Goal: Check status: Check status

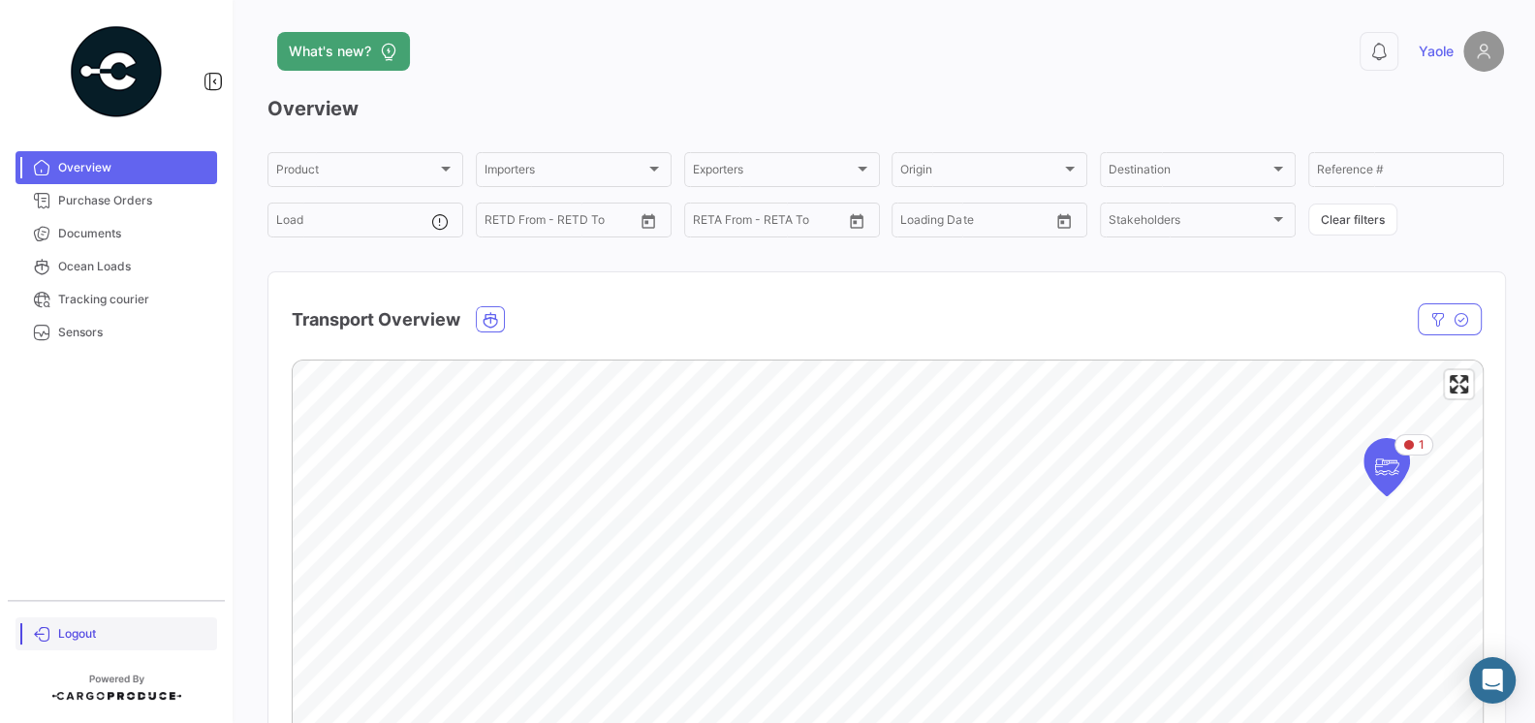
click at [74, 628] on span "Logout" at bounding box center [133, 633] width 151 height 17
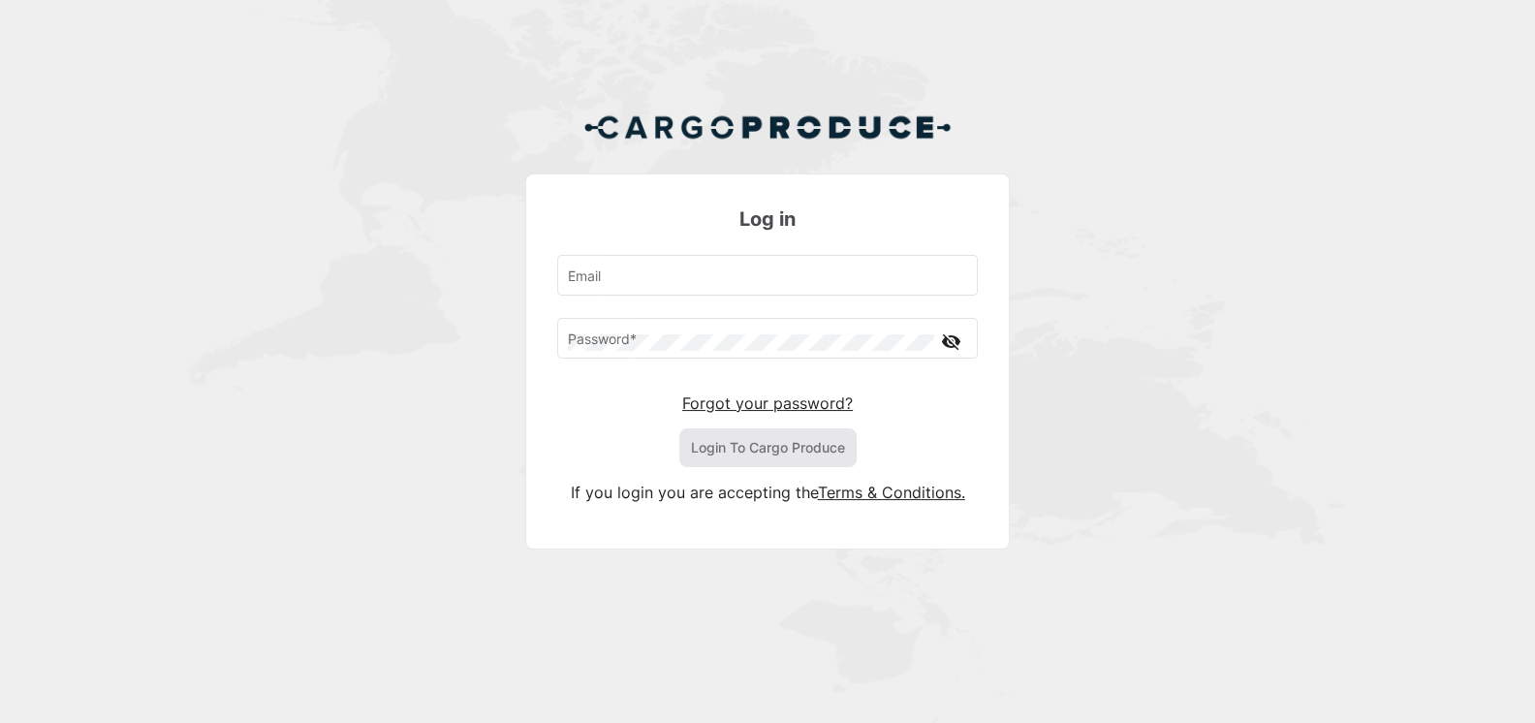
type input "[EMAIL_ADDRESS][DOMAIN_NAME]"
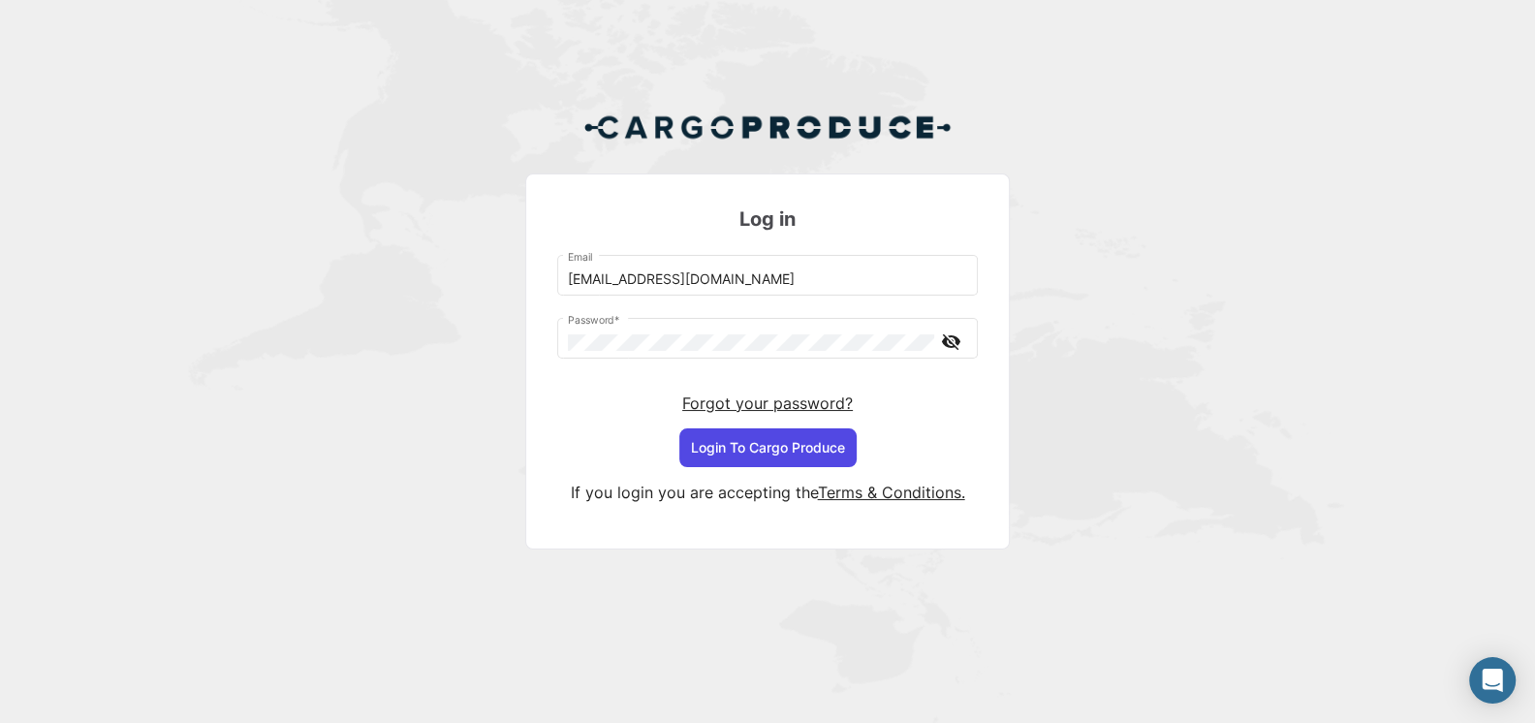
click at [759, 449] on button "Login To Cargo Produce" at bounding box center [767, 447] width 177 height 39
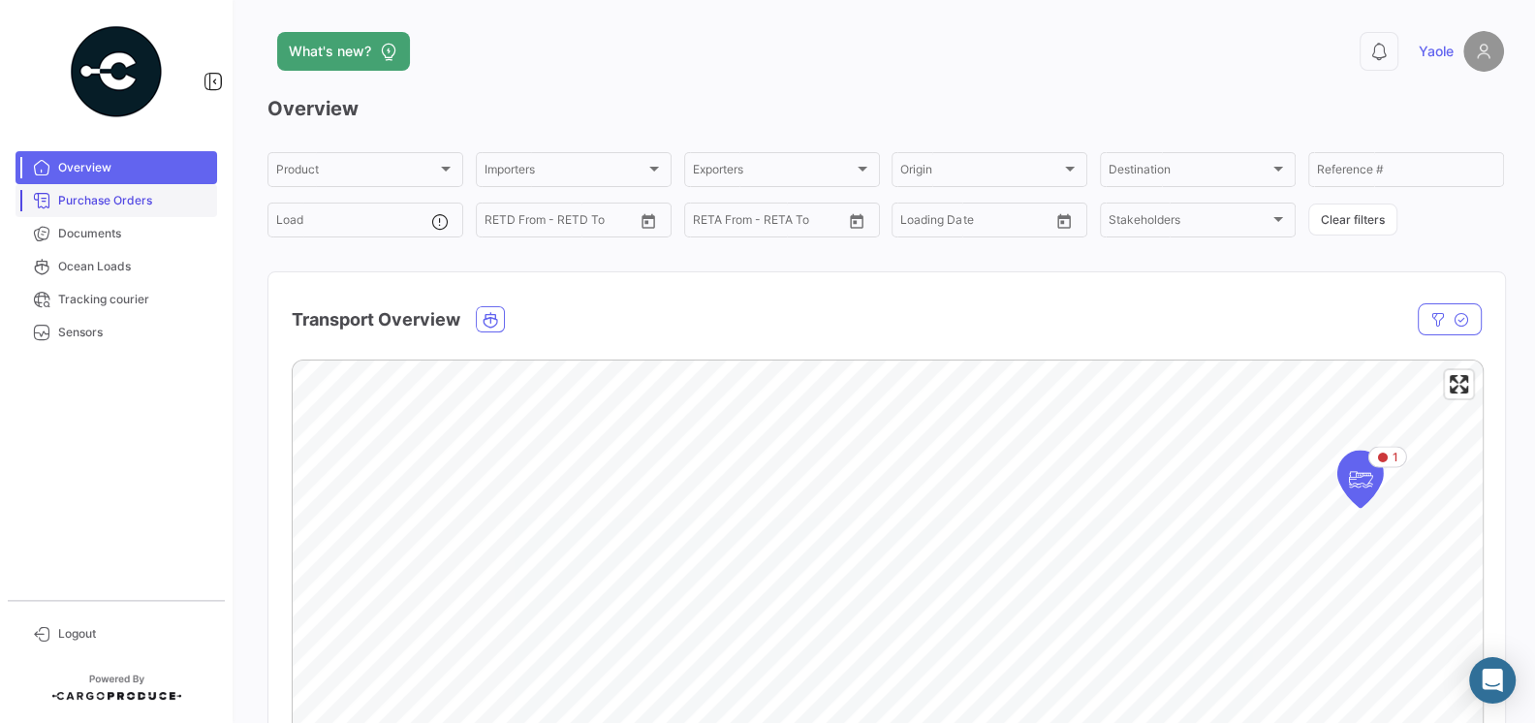
click at [105, 206] on span "Purchase Orders" at bounding box center [133, 200] width 151 height 17
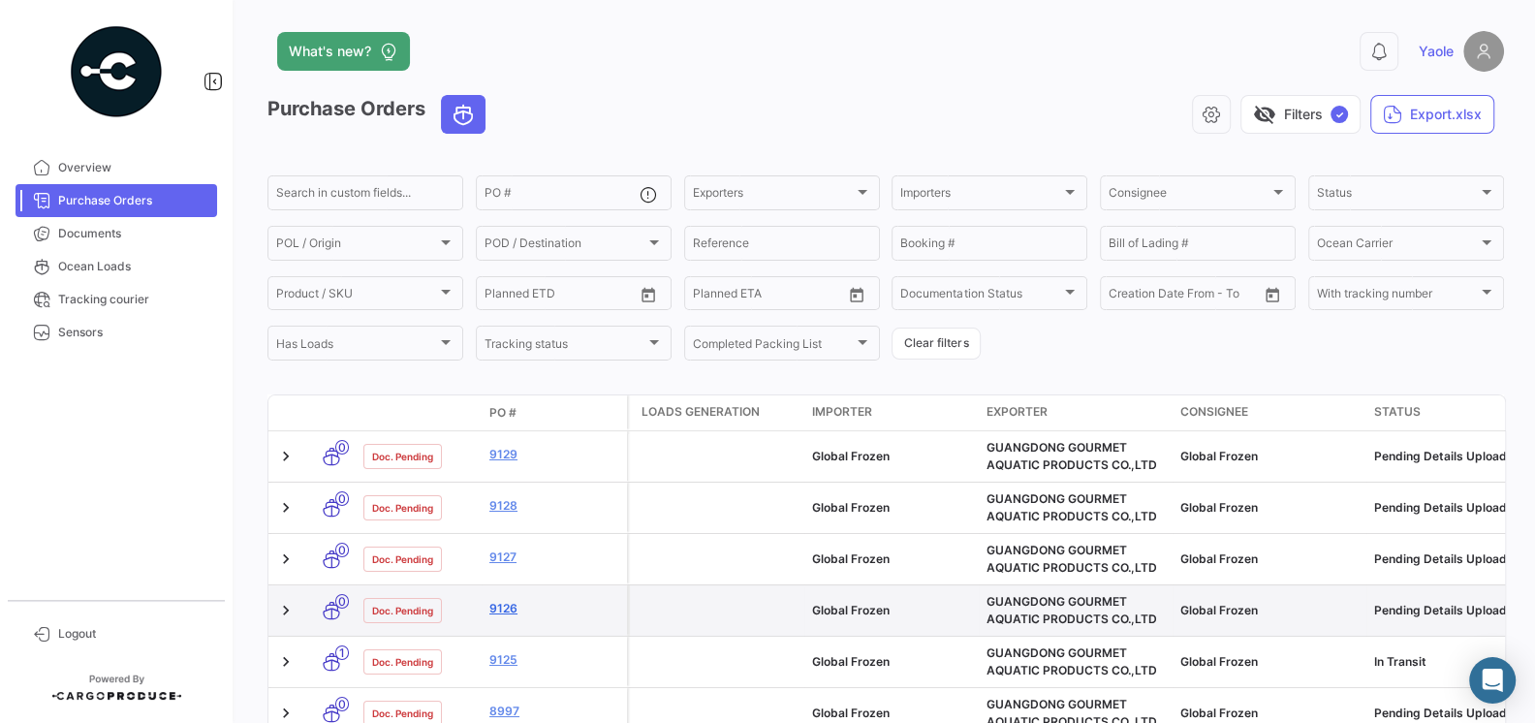
click at [508, 611] on link "9126" at bounding box center [554, 608] width 130 height 17
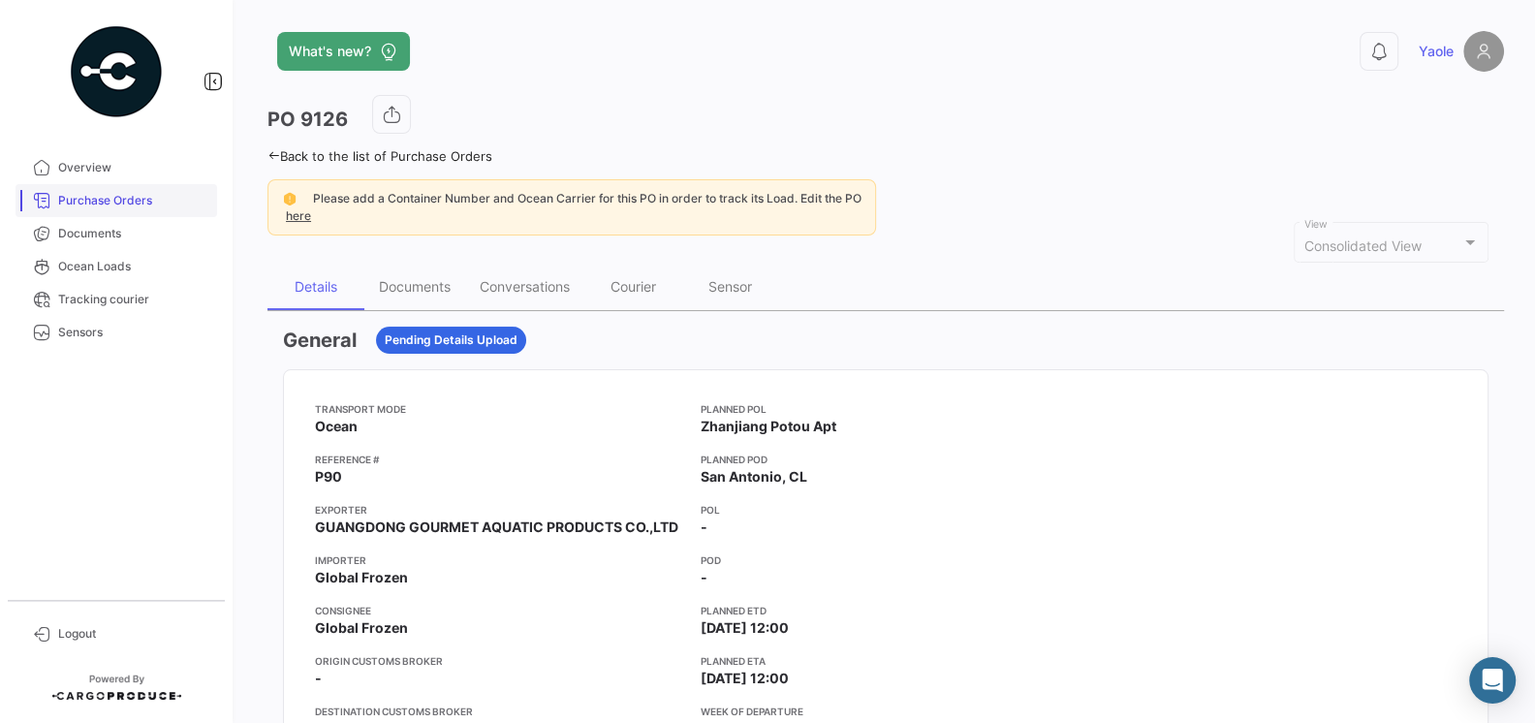
click at [113, 202] on span "Purchase Orders" at bounding box center [133, 200] width 151 height 17
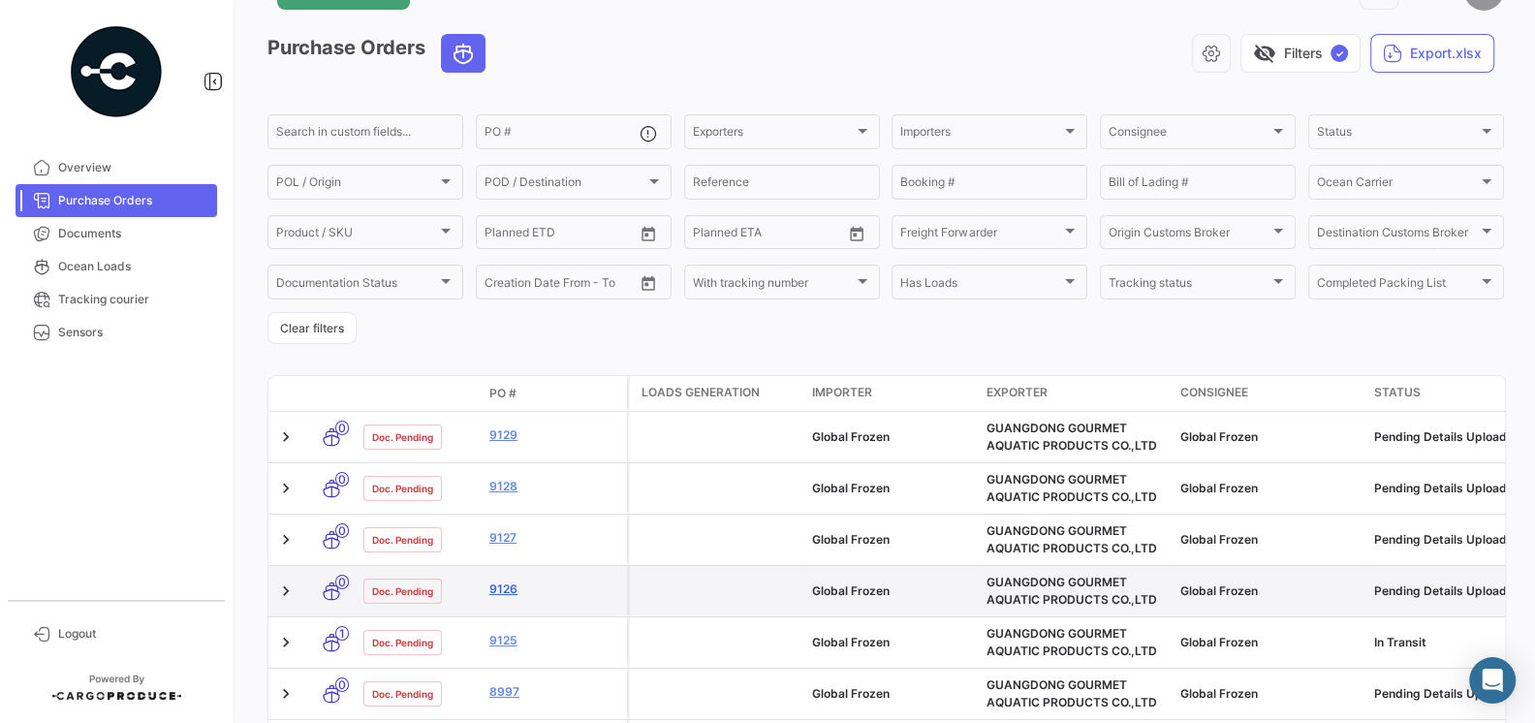
scroll to position [63, 0]
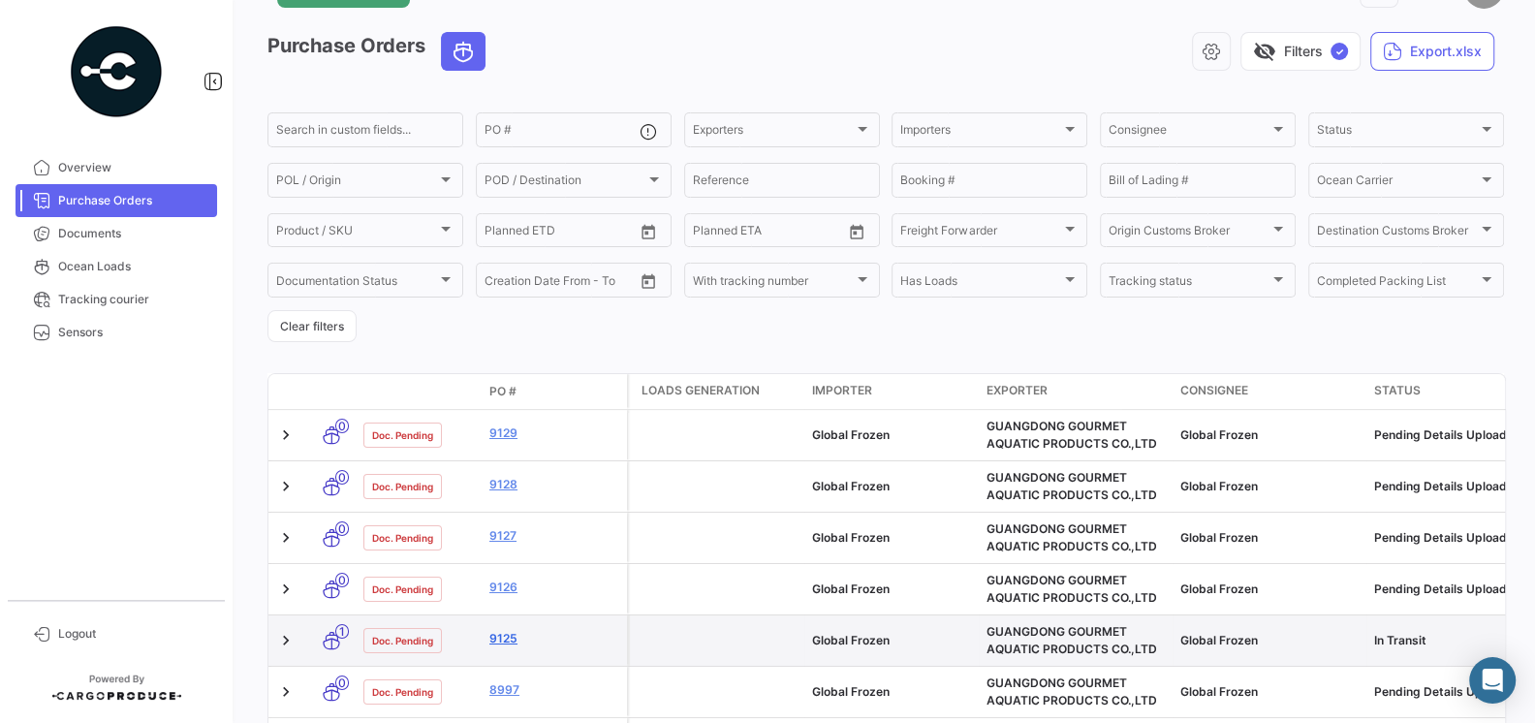
click at [506, 631] on link "9125" at bounding box center [554, 638] width 130 height 17
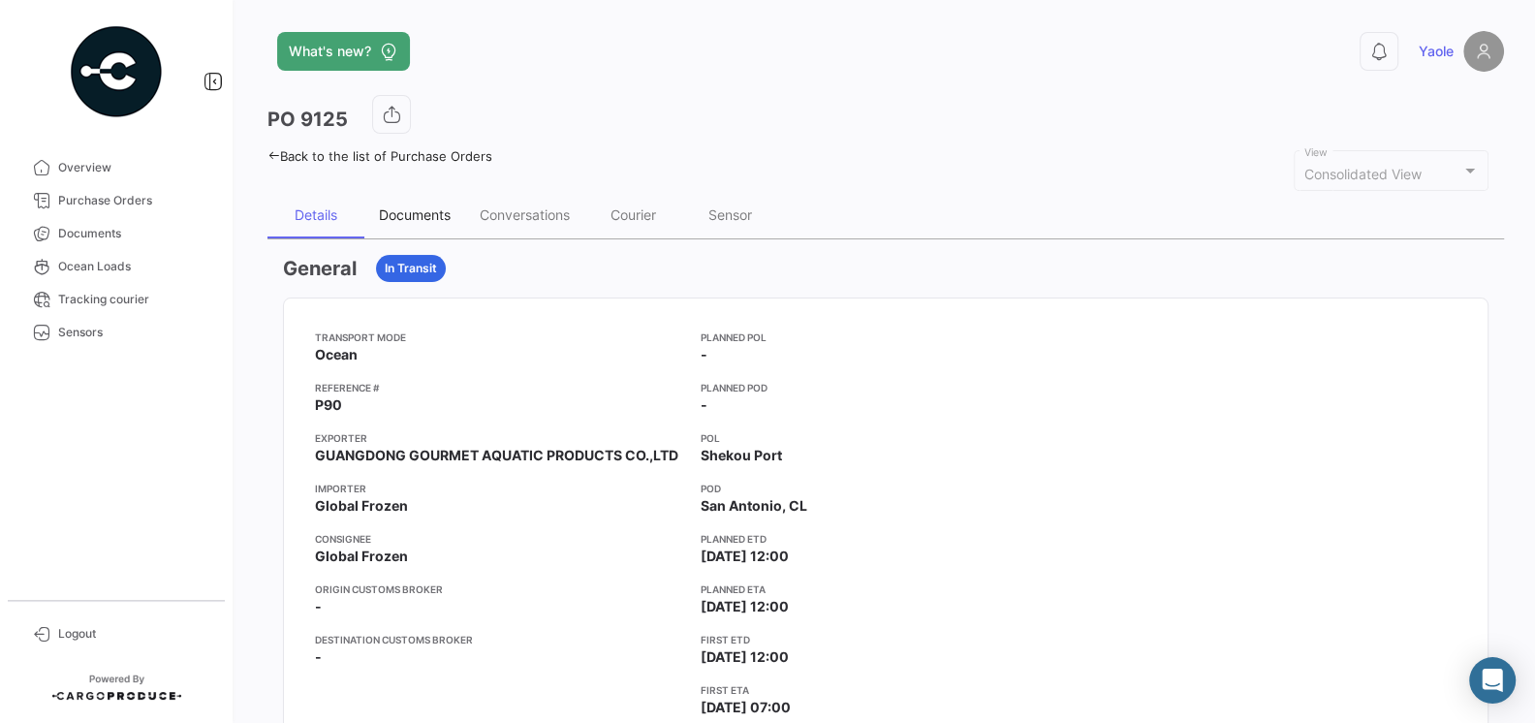
click at [426, 224] on div "Documents" at bounding box center [414, 215] width 101 height 47
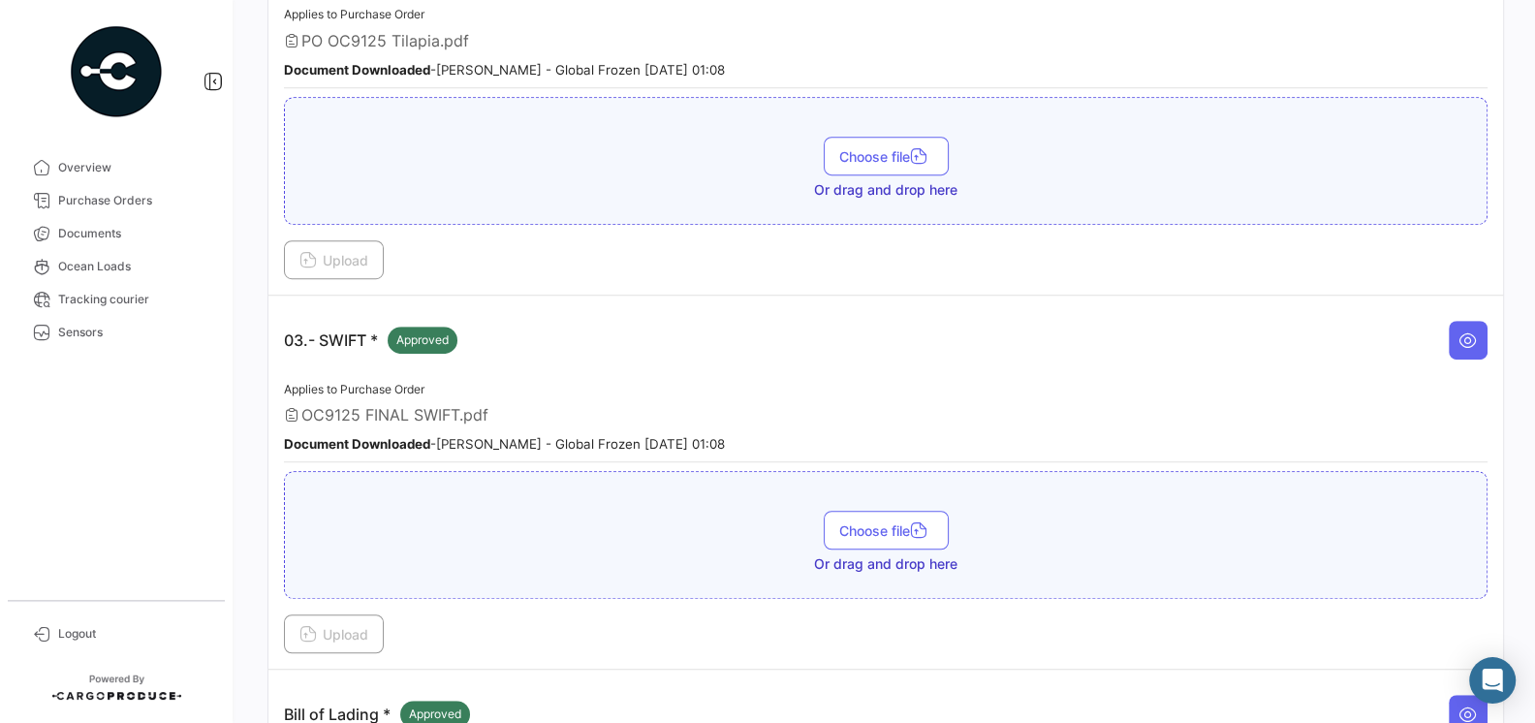
scroll to position [87, 0]
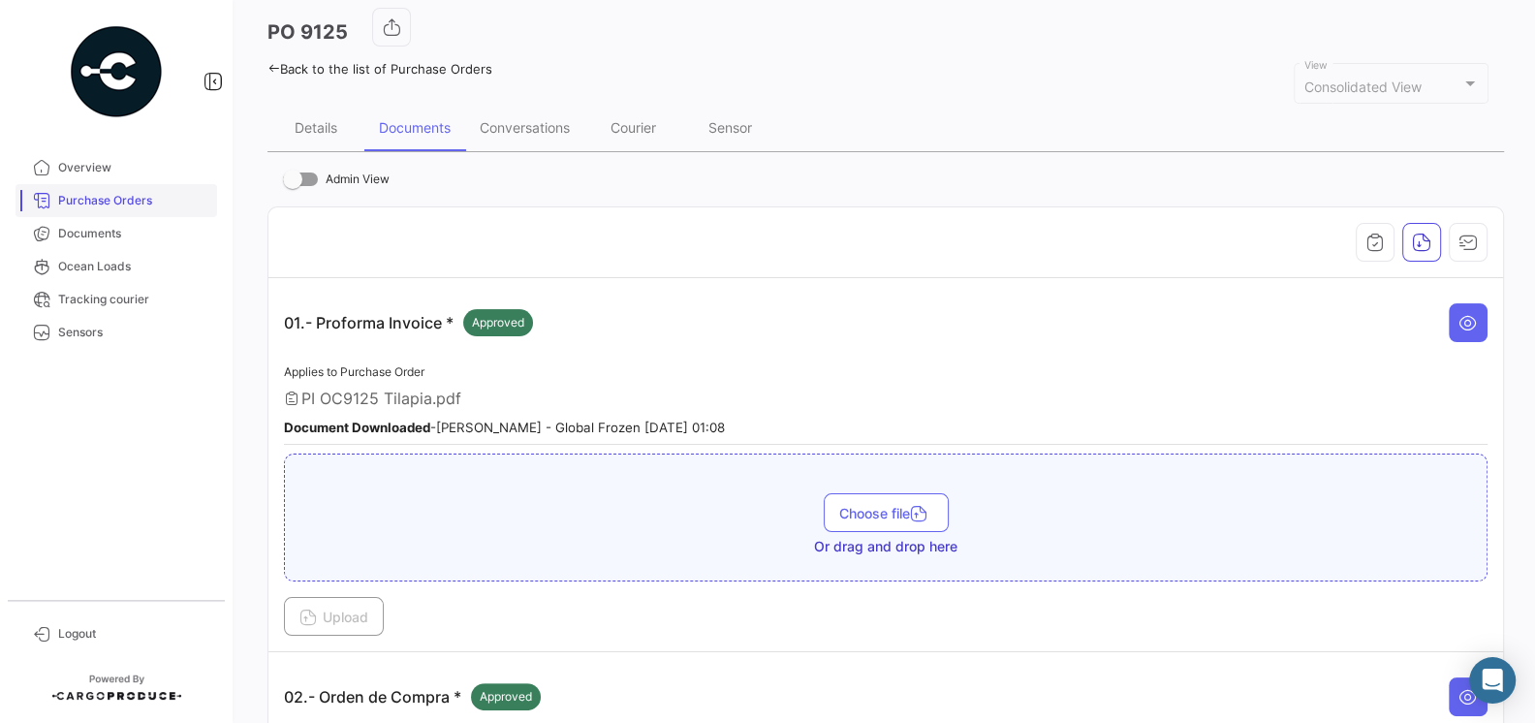
click at [84, 195] on span "Purchase Orders" at bounding box center [133, 200] width 151 height 17
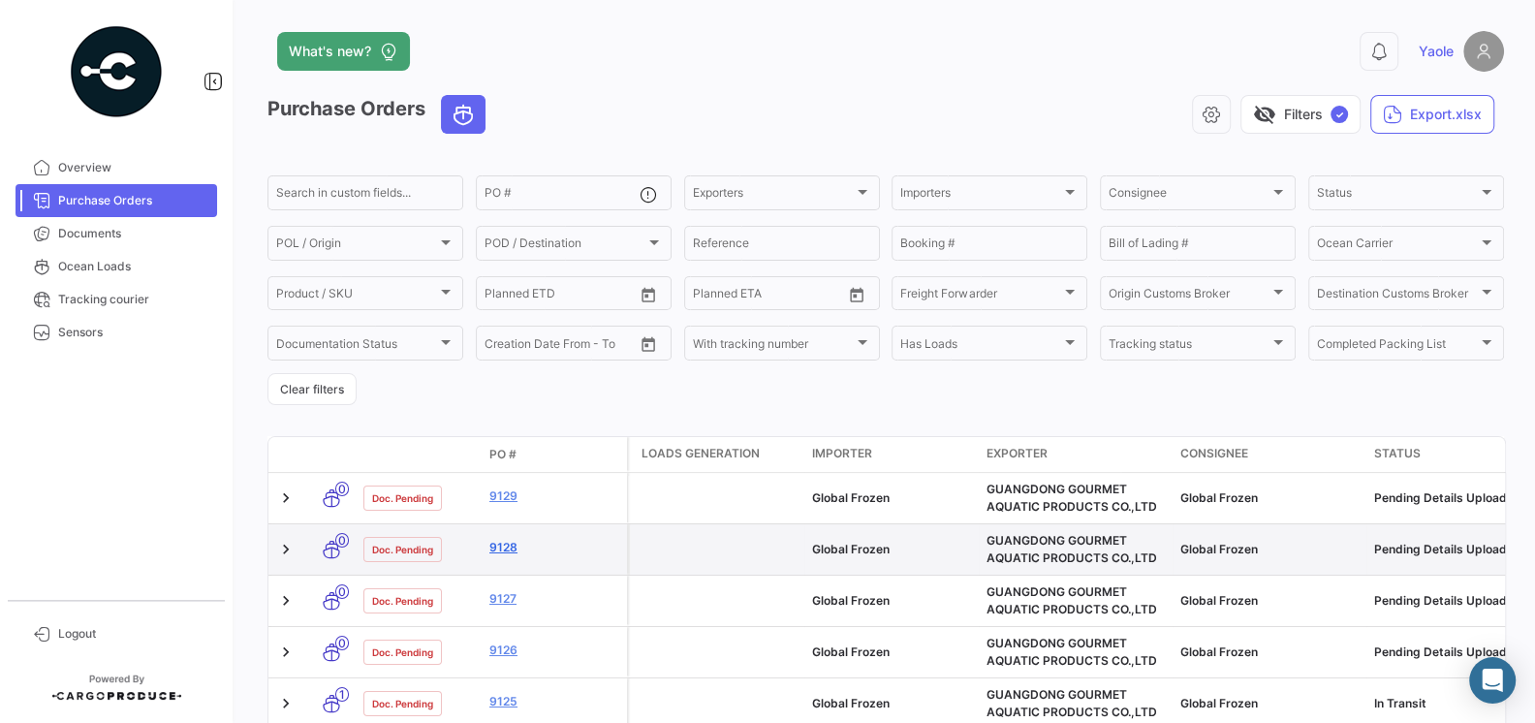
scroll to position [78, 0]
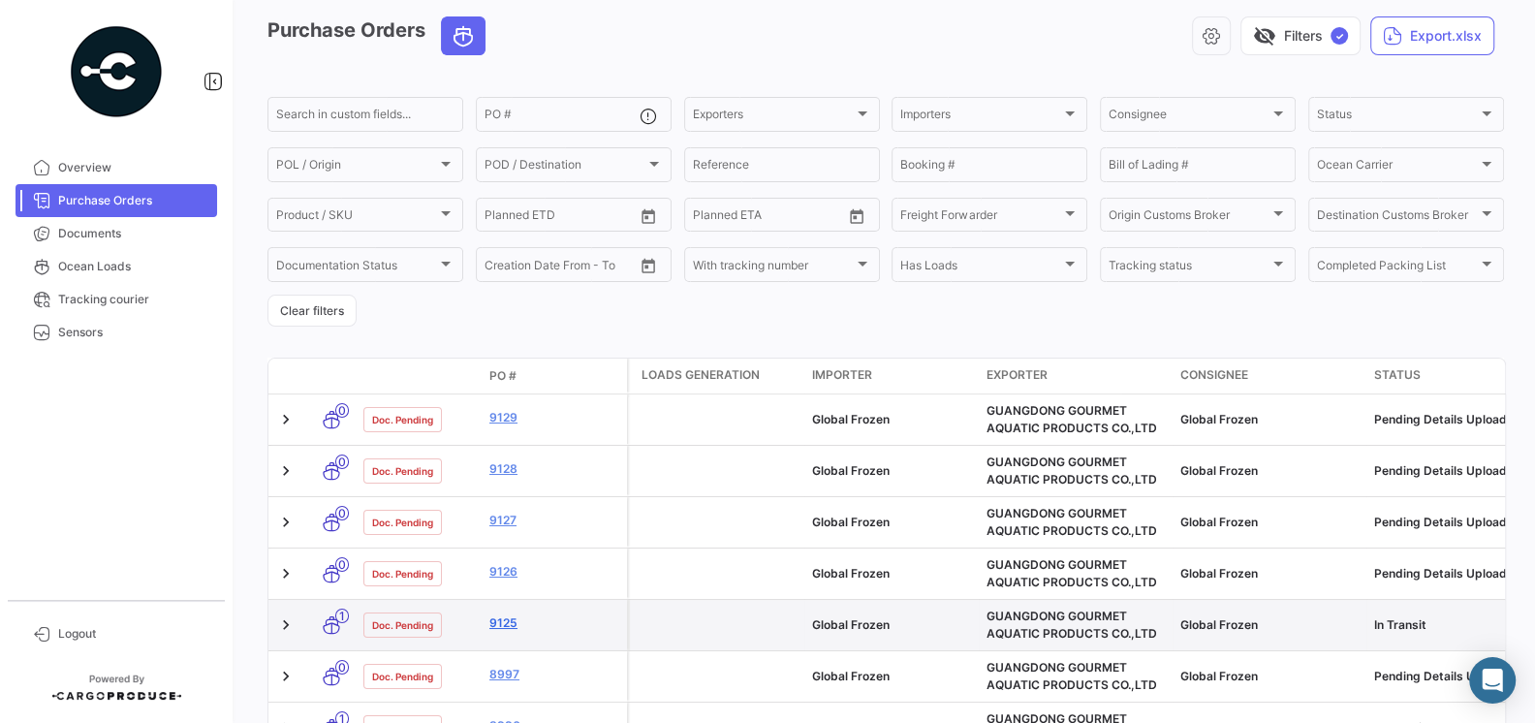
click at [513, 623] on link "9125" at bounding box center [554, 622] width 130 height 17
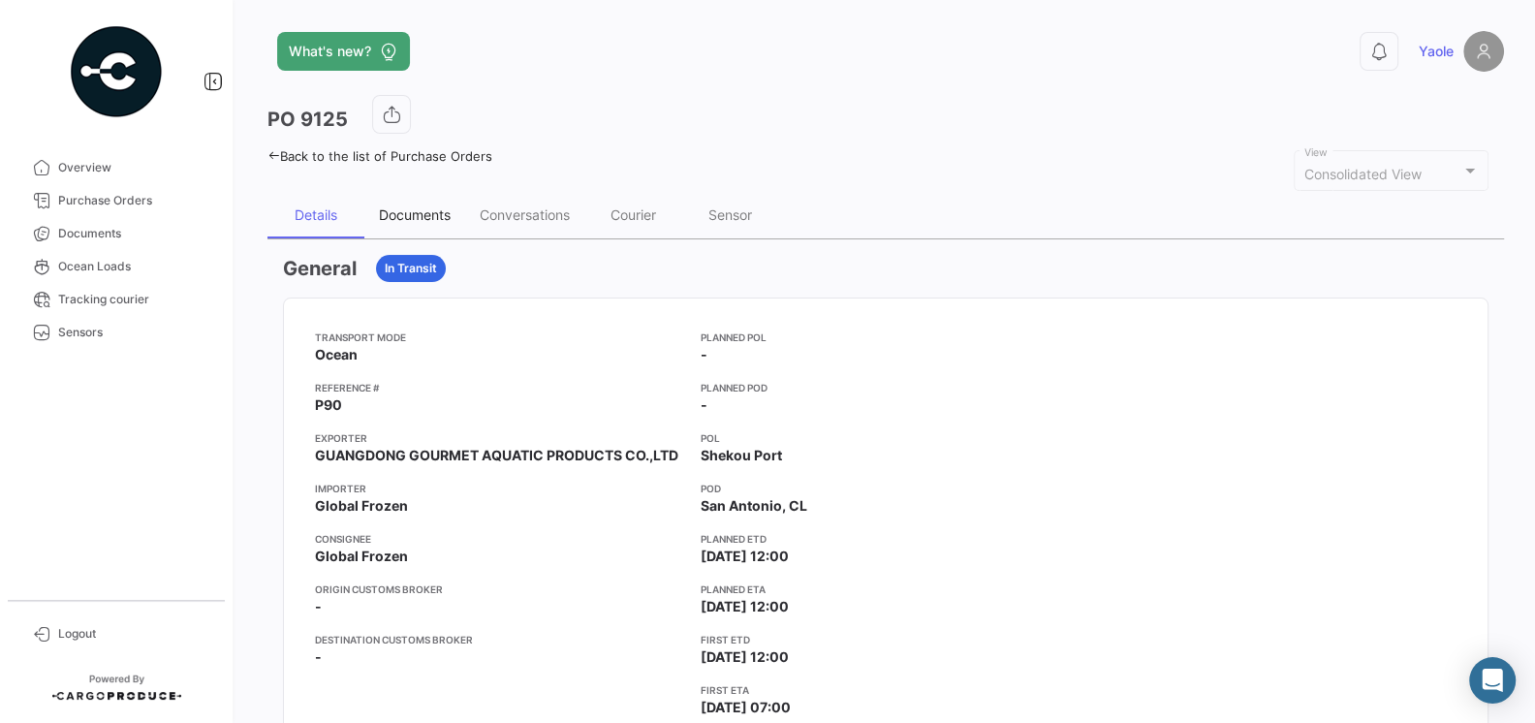
click at [405, 224] on div "Documents" at bounding box center [414, 215] width 101 height 47
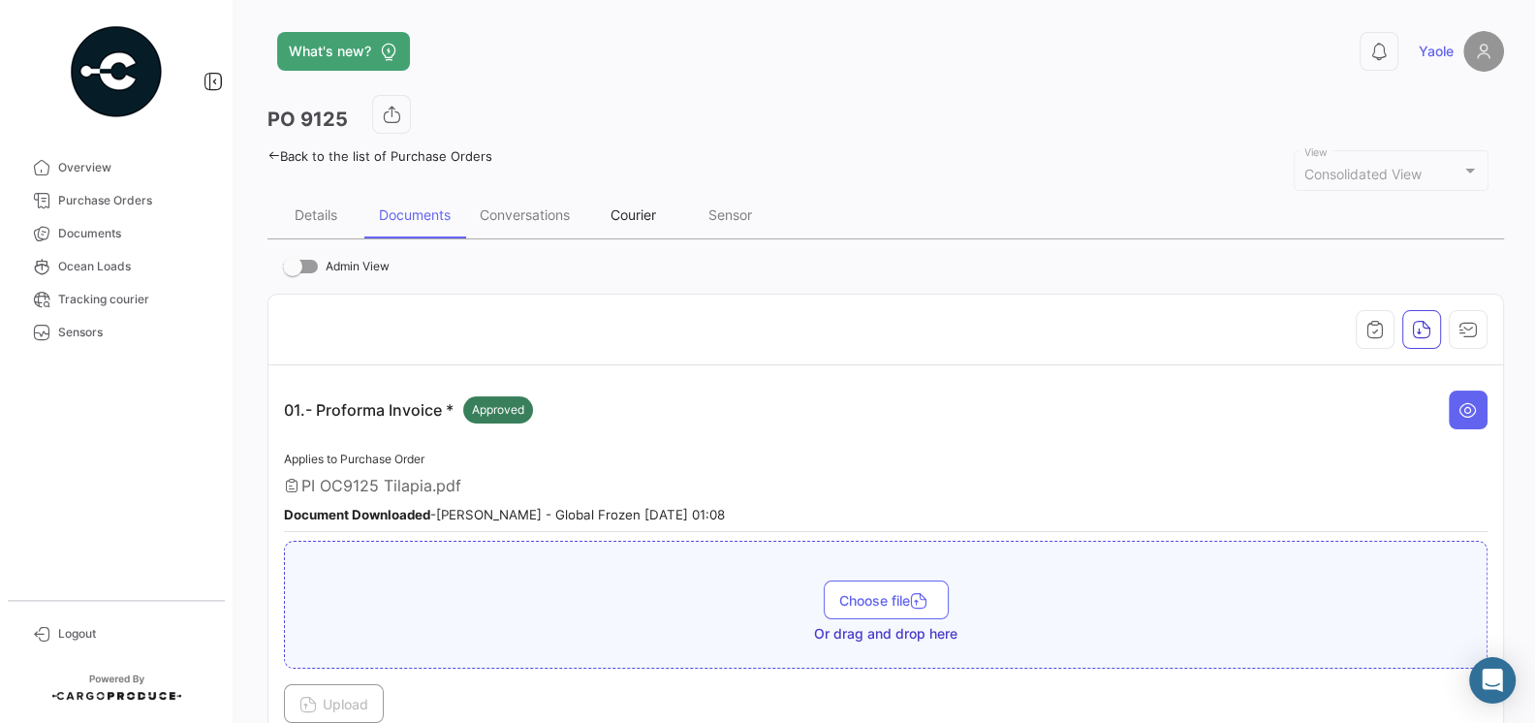
click at [656, 215] on div "Courier" at bounding box center [633, 214] width 46 height 16
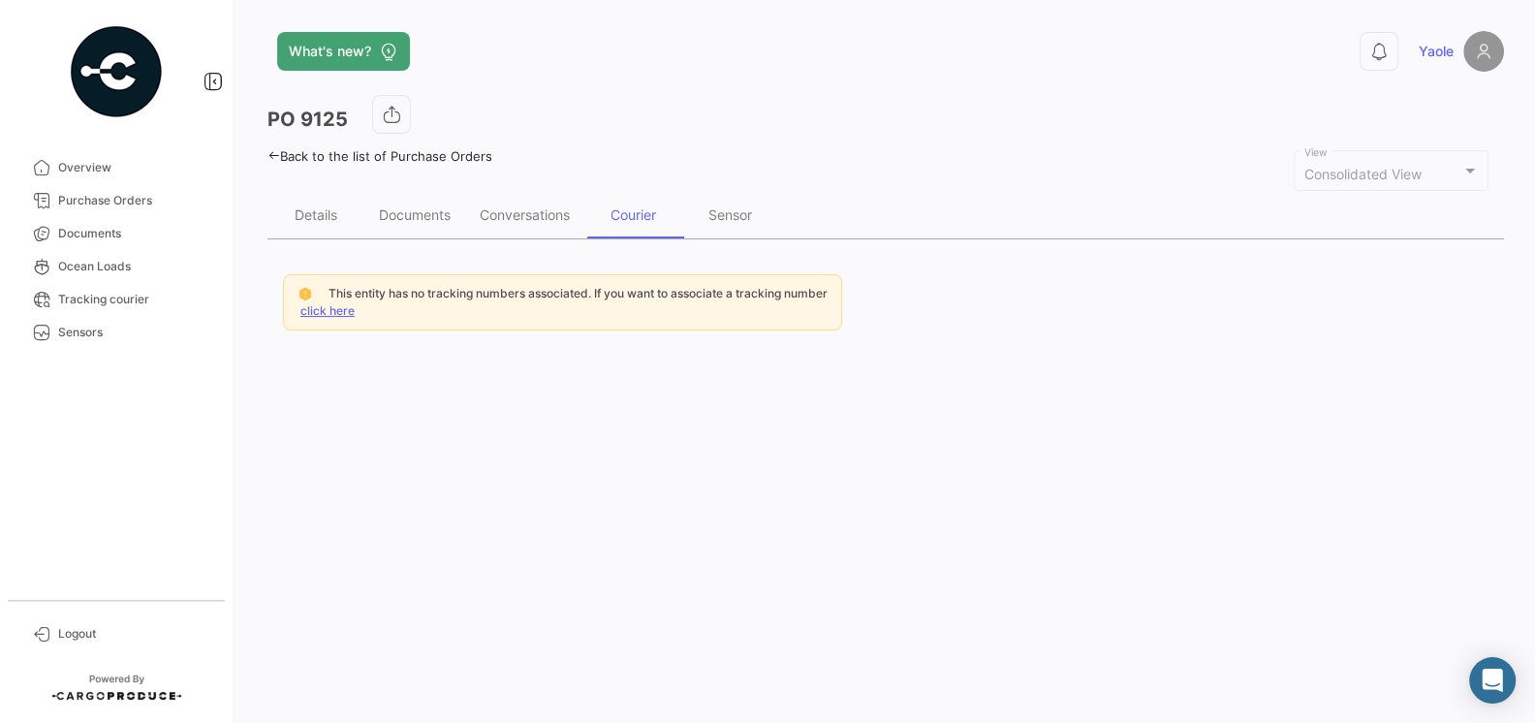
click at [322, 311] on link "click here" at bounding box center [327, 310] width 54 height 15
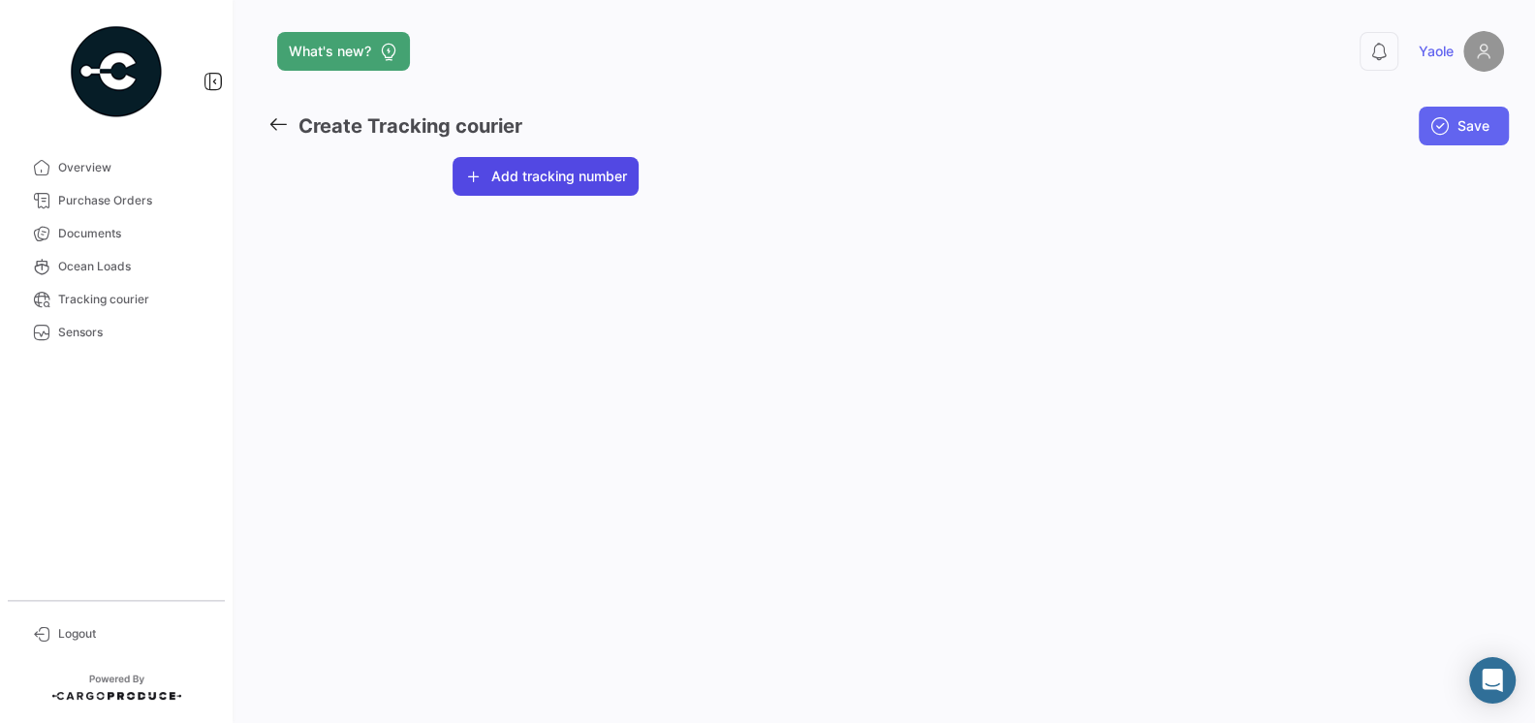
click at [526, 171] on button "Add tracking number" at bounding box center [546, 176] width 186 height 39
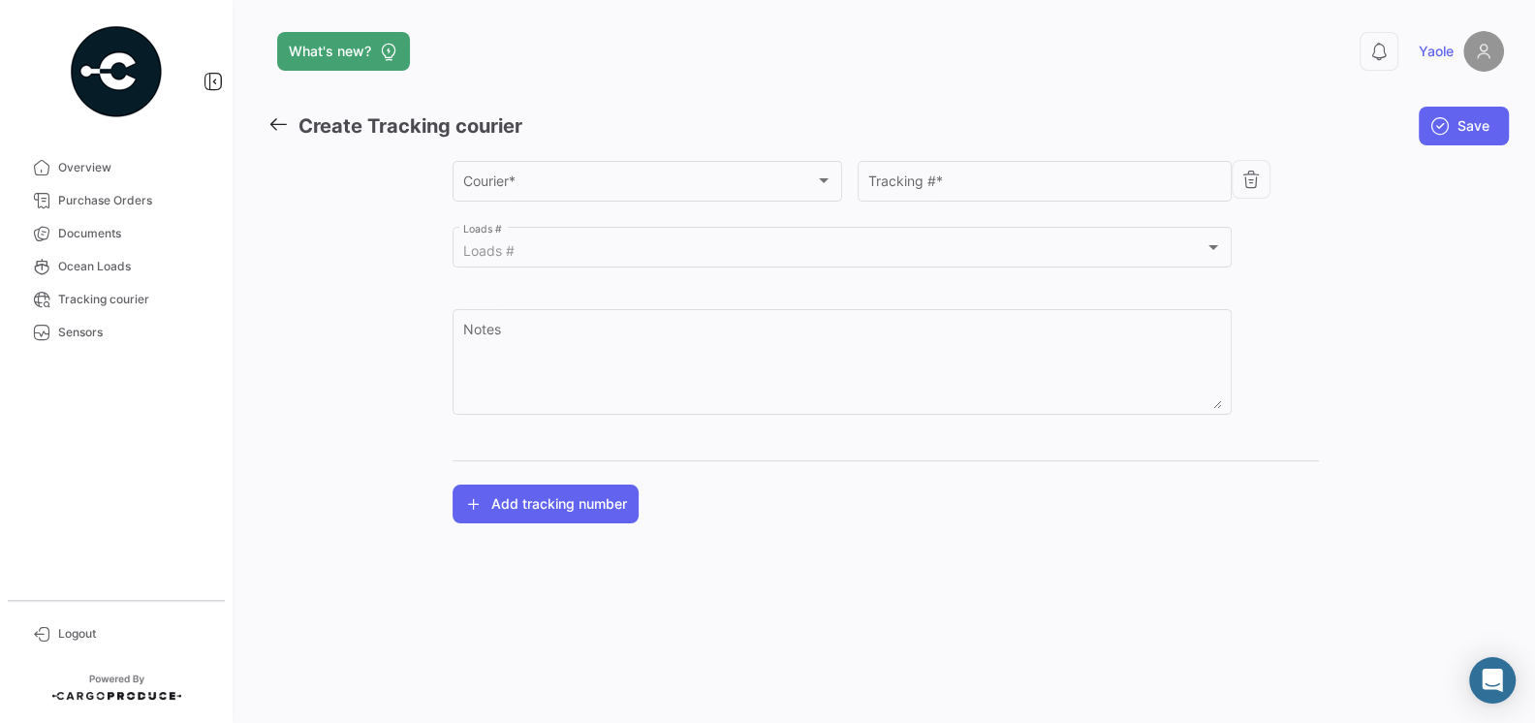
click at [374, 242] on div at bounding box center [359, 340] width 185 height 366
click at [274, 122] on icon at bounding box center [277, 123] width 21 height 21
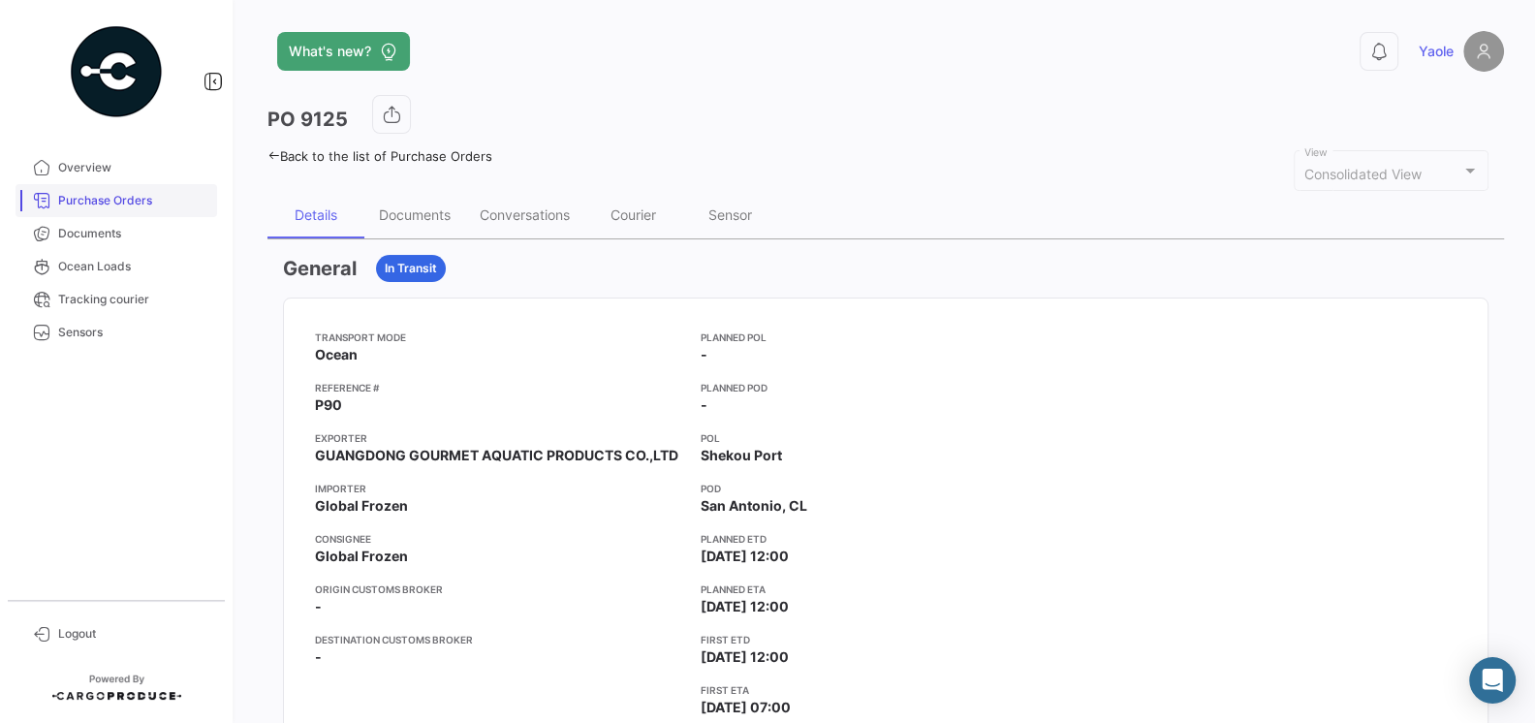
click at [105, 212] on link "Purchase Orders" at bounding box center [117, 200] width 202 height 33
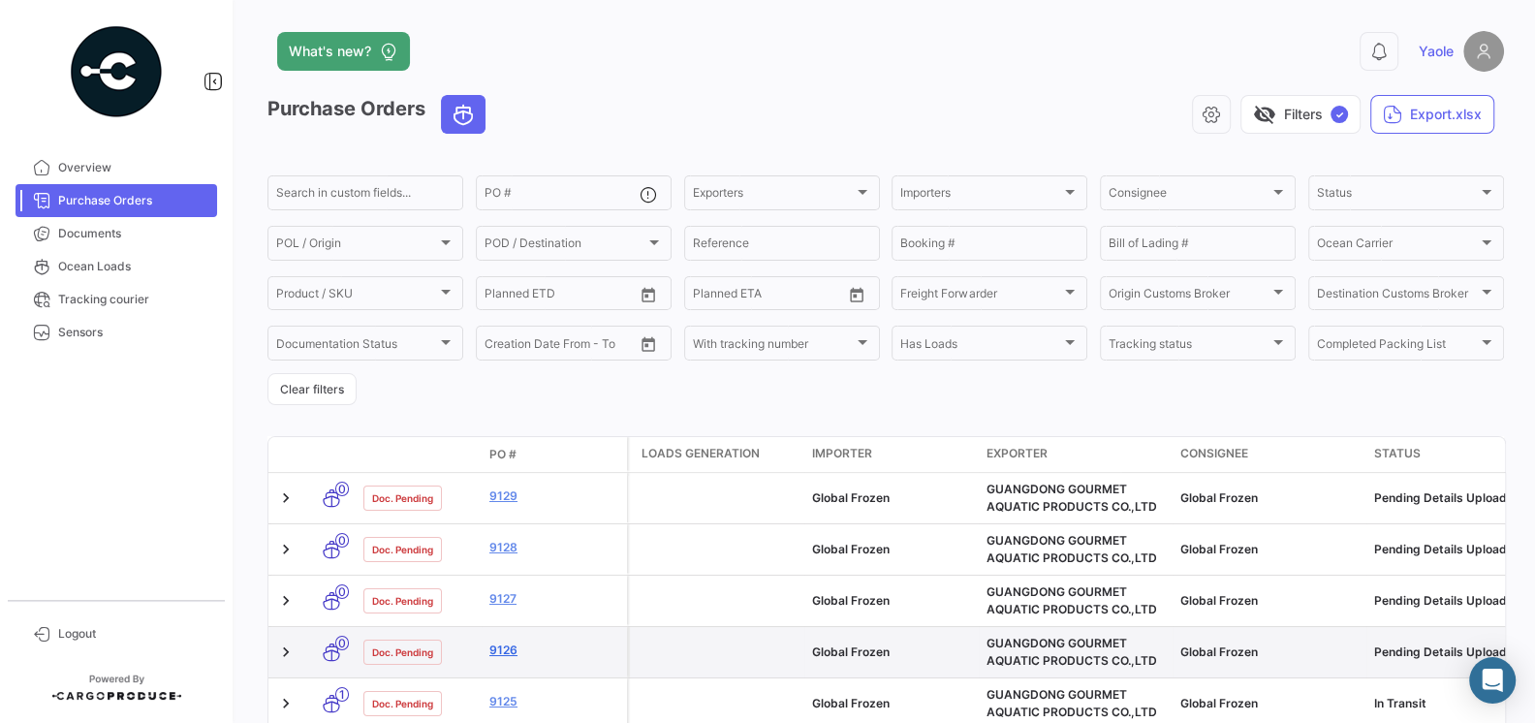
click at [513, 648] on link "9126" at bounding box center [554, 649] width 130 height 17
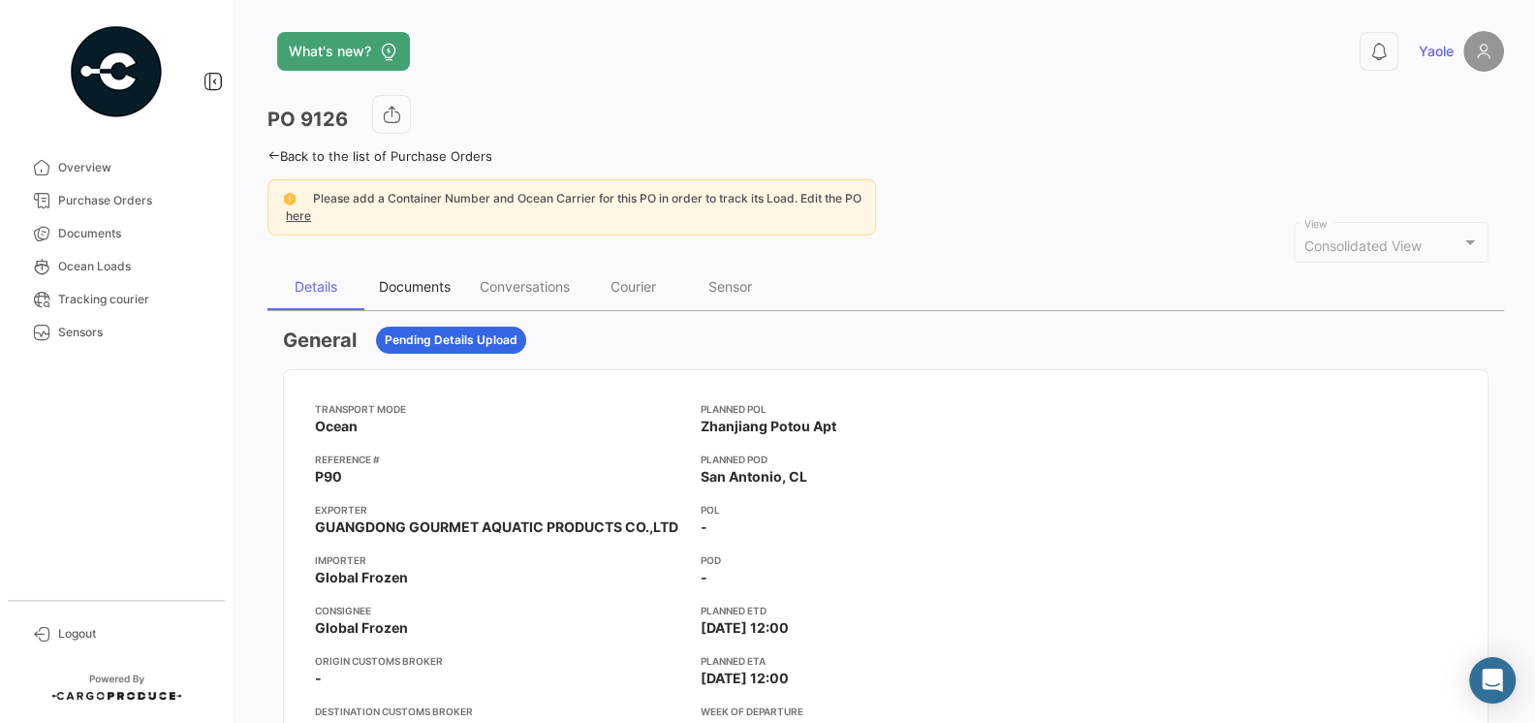
click at [406, 285] on div "Documents" at bounding box center [415, 286] width 72 height 16
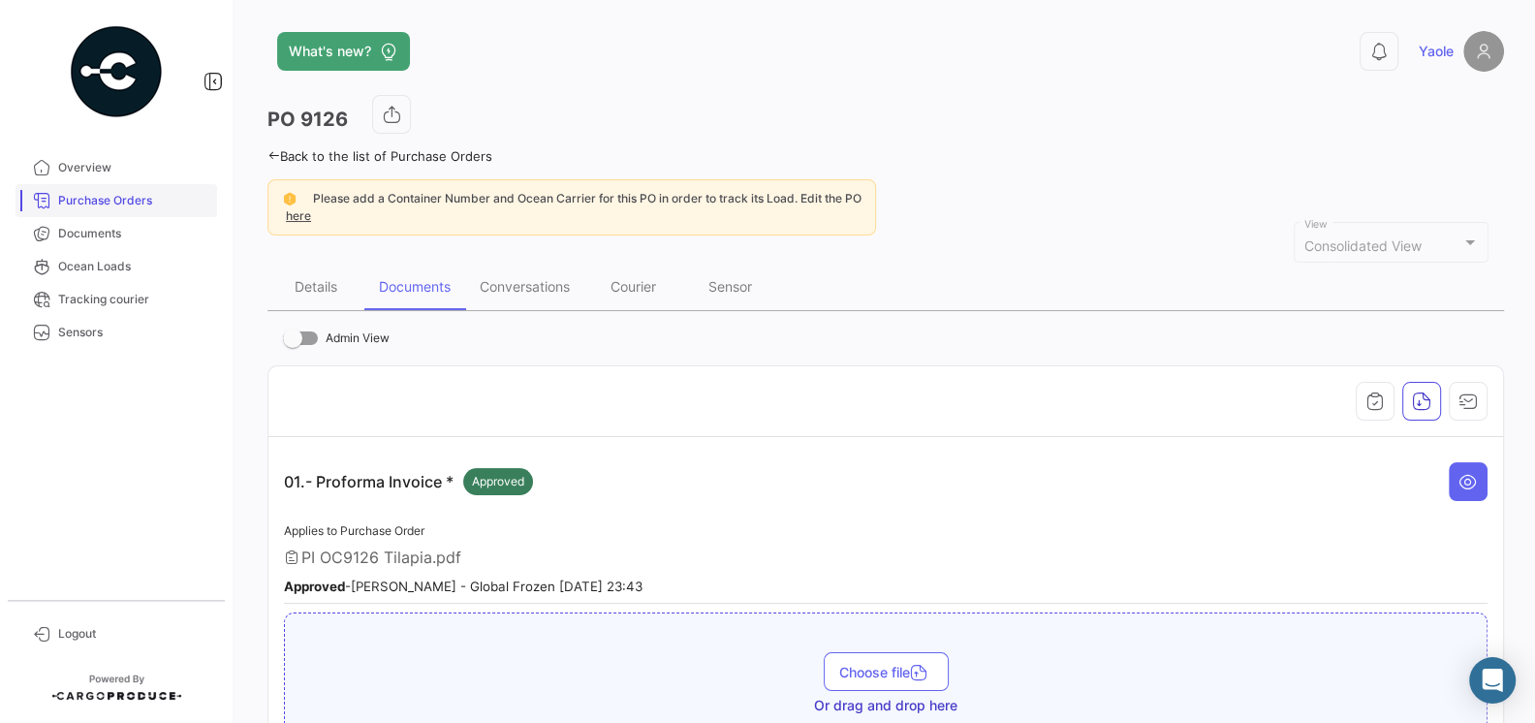
click at [130, 201] on span "Purchase Orders" at bounding box center [133, 200] width 151 height 17
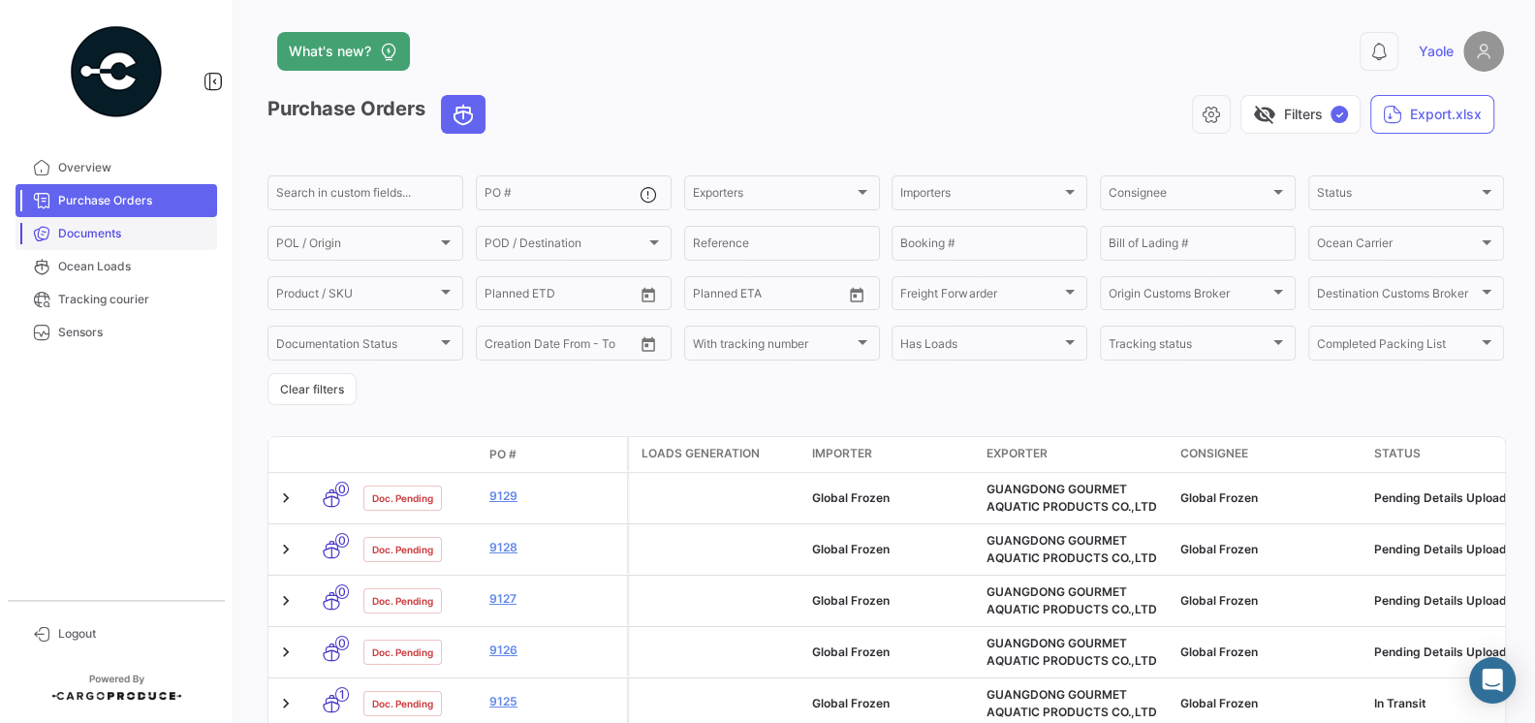
click at [106, 231] on span "Documents" at bounding box center [133, 233] width 151 height 17
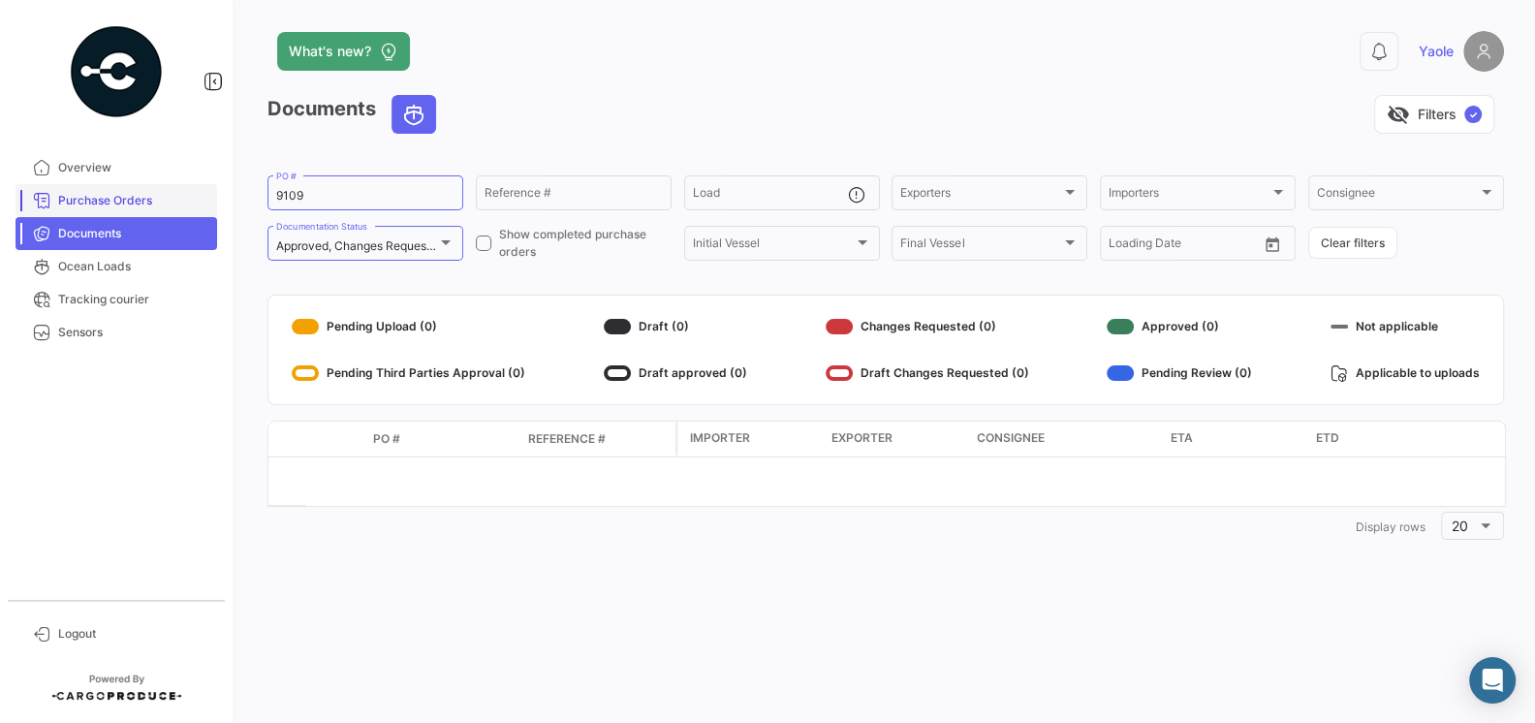
click at [121, 201] on span "Purchase Orders" at bounding box center [133, 200] width 151 height 17
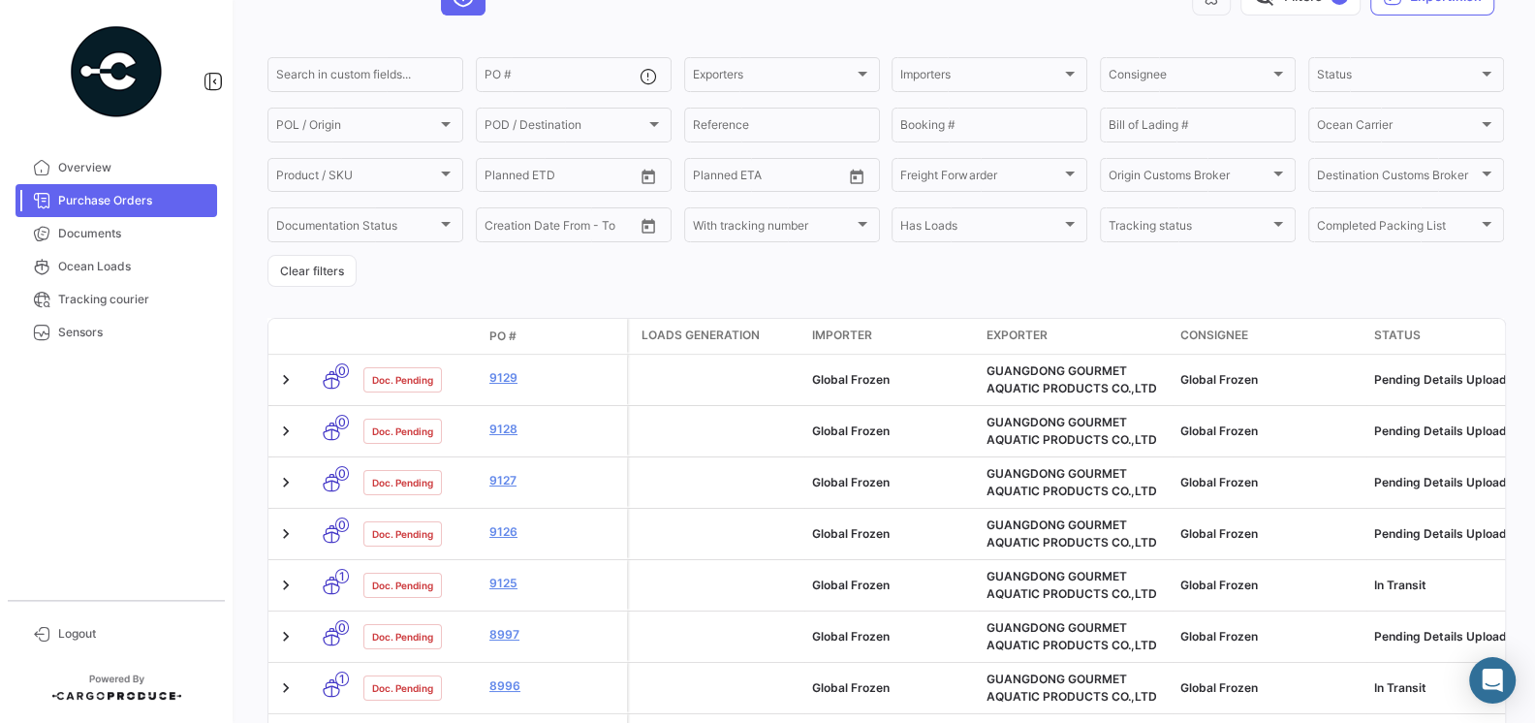
scroll to position [123, 0]
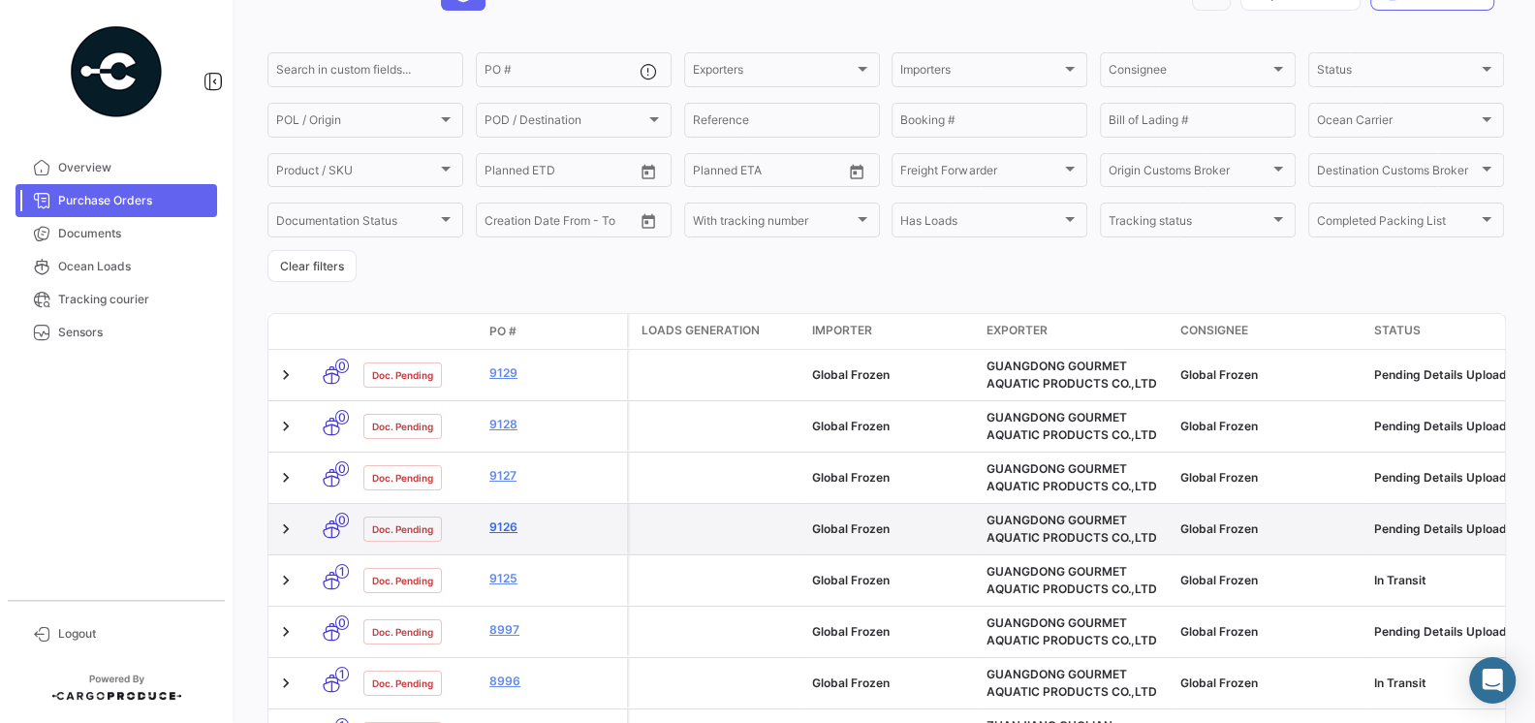
click at [512, 521] on link "9126" at bounding box center [554, 526] width 130 height 17
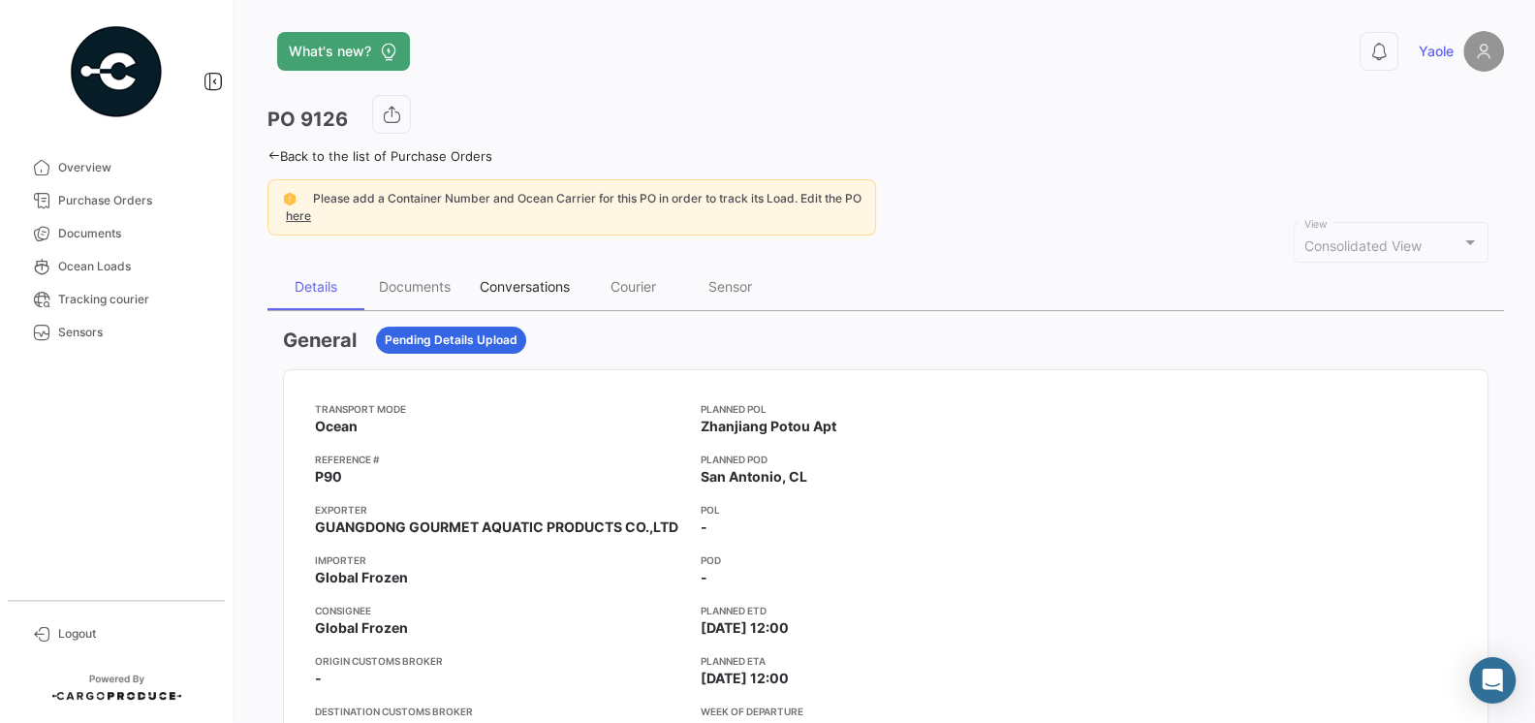
click at [538, 290] on div "Conversations" at bounding box center [525, 286] width 90 height 16
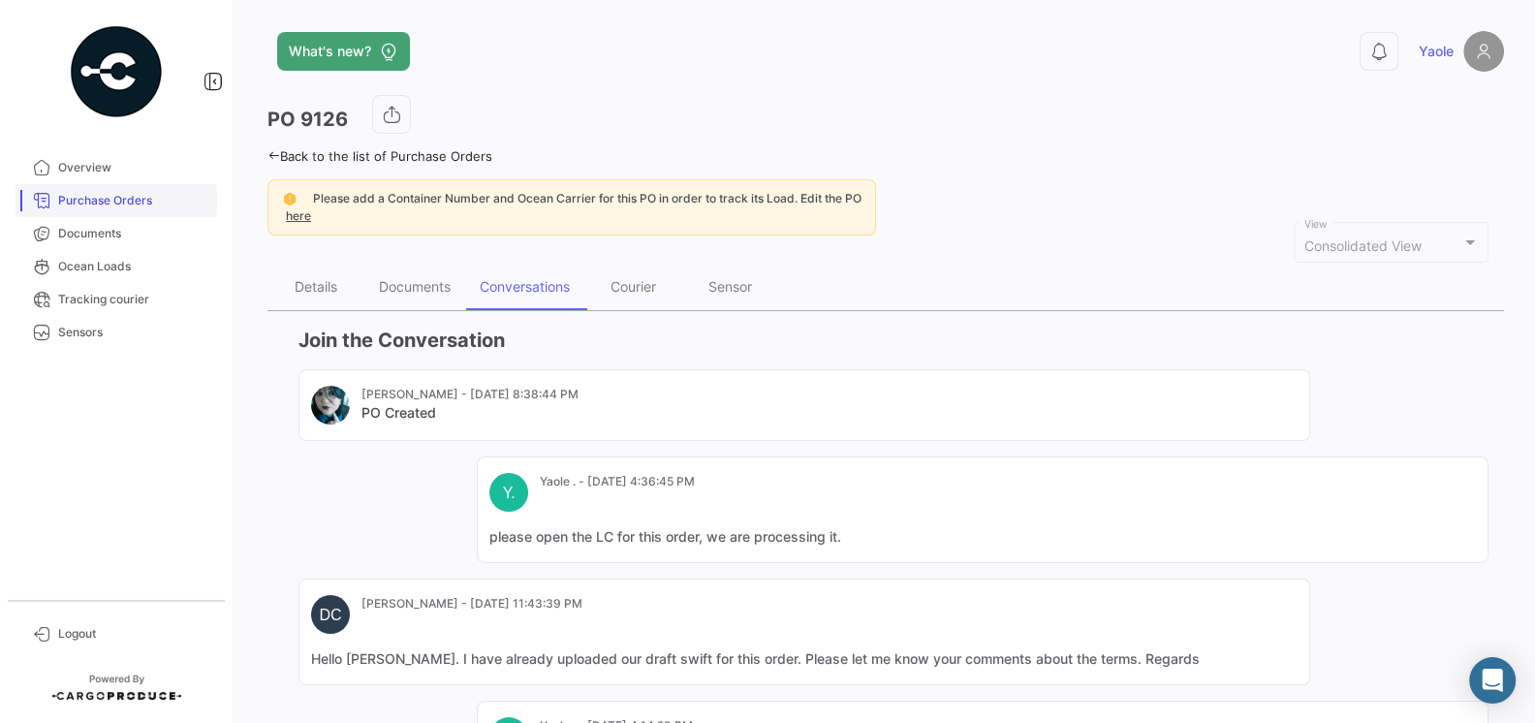
click at [110, 209] on link "Purchase Orders" at bounding box center [117, 200] width 202 height 33
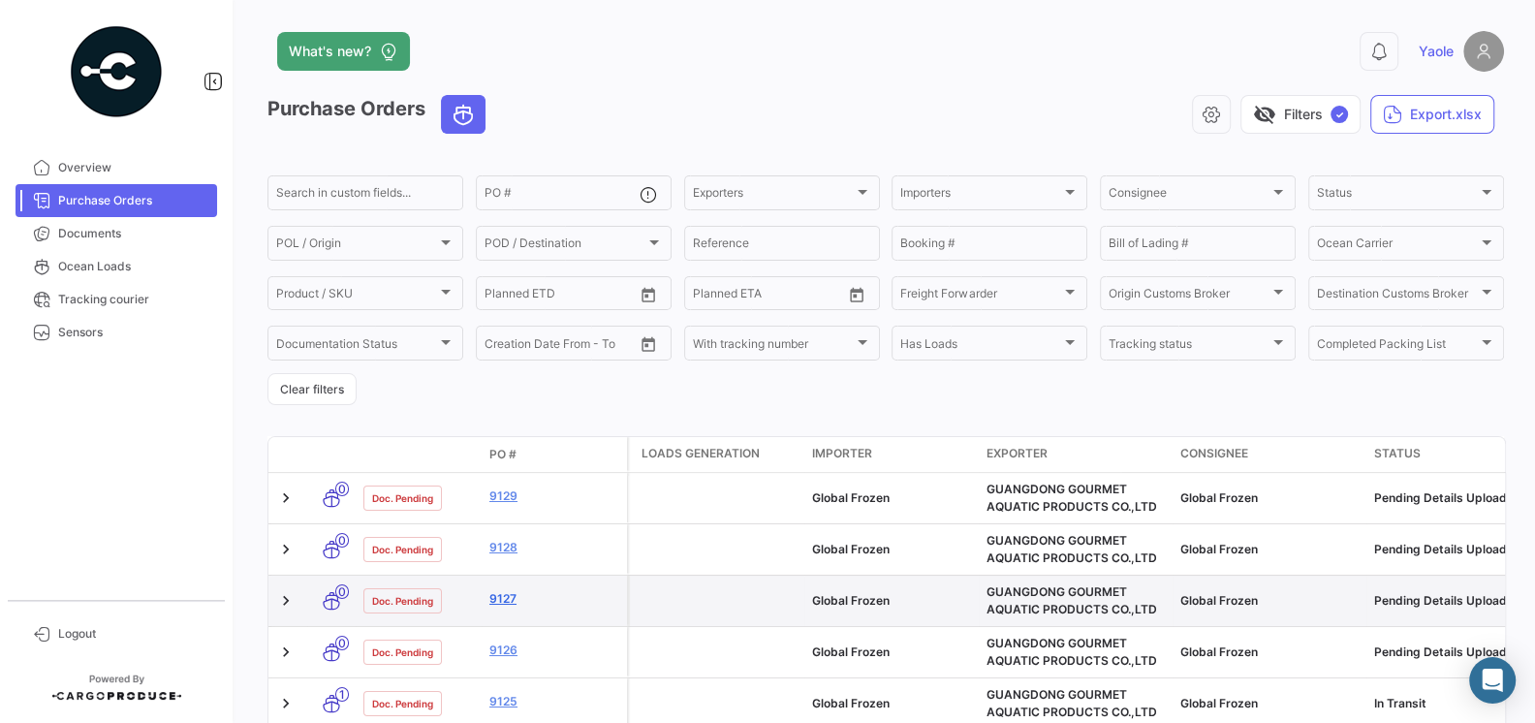
click at [500, 600] on link "9127" at bounding box center [554, 598] width 130 height 17
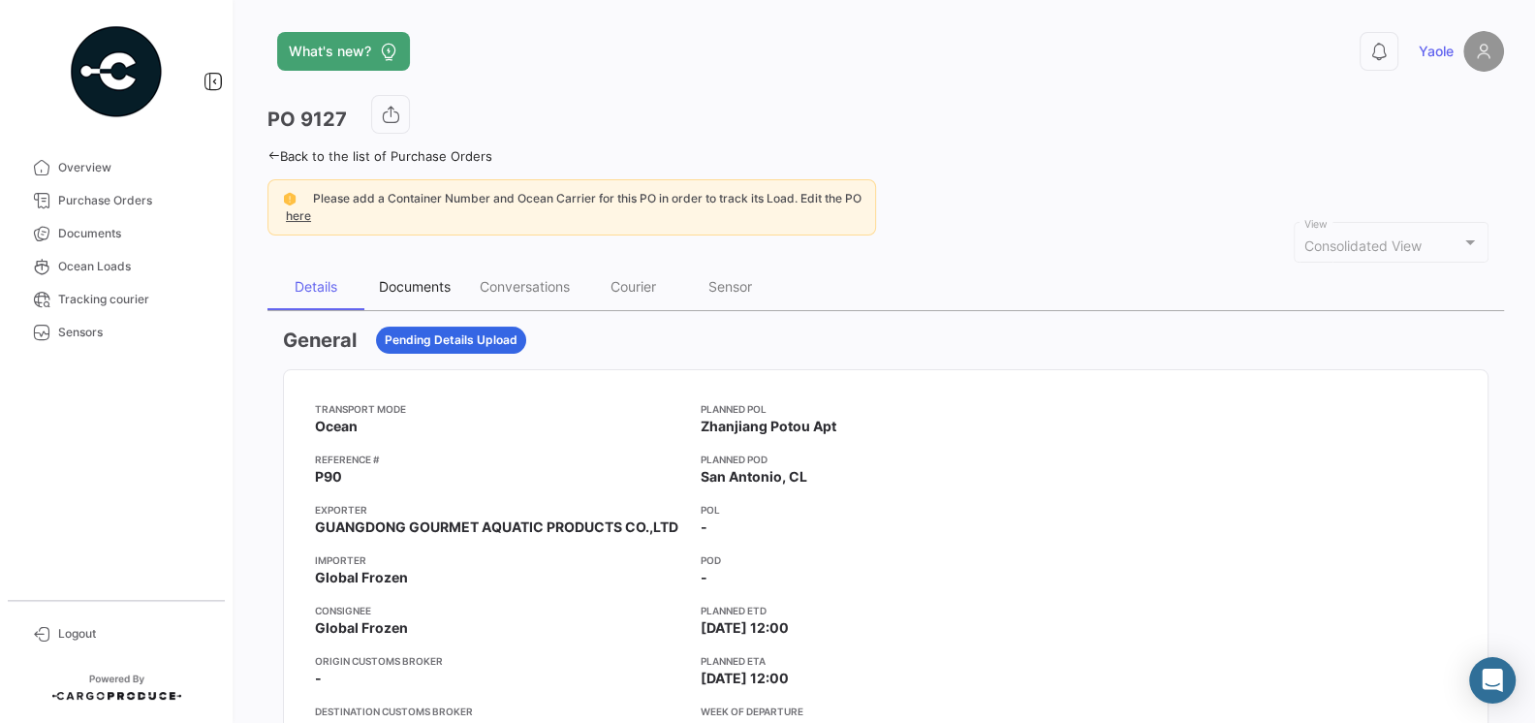
click at [411, 282] on div "Documents" at bounding box center [415, 286] width 72 height 16
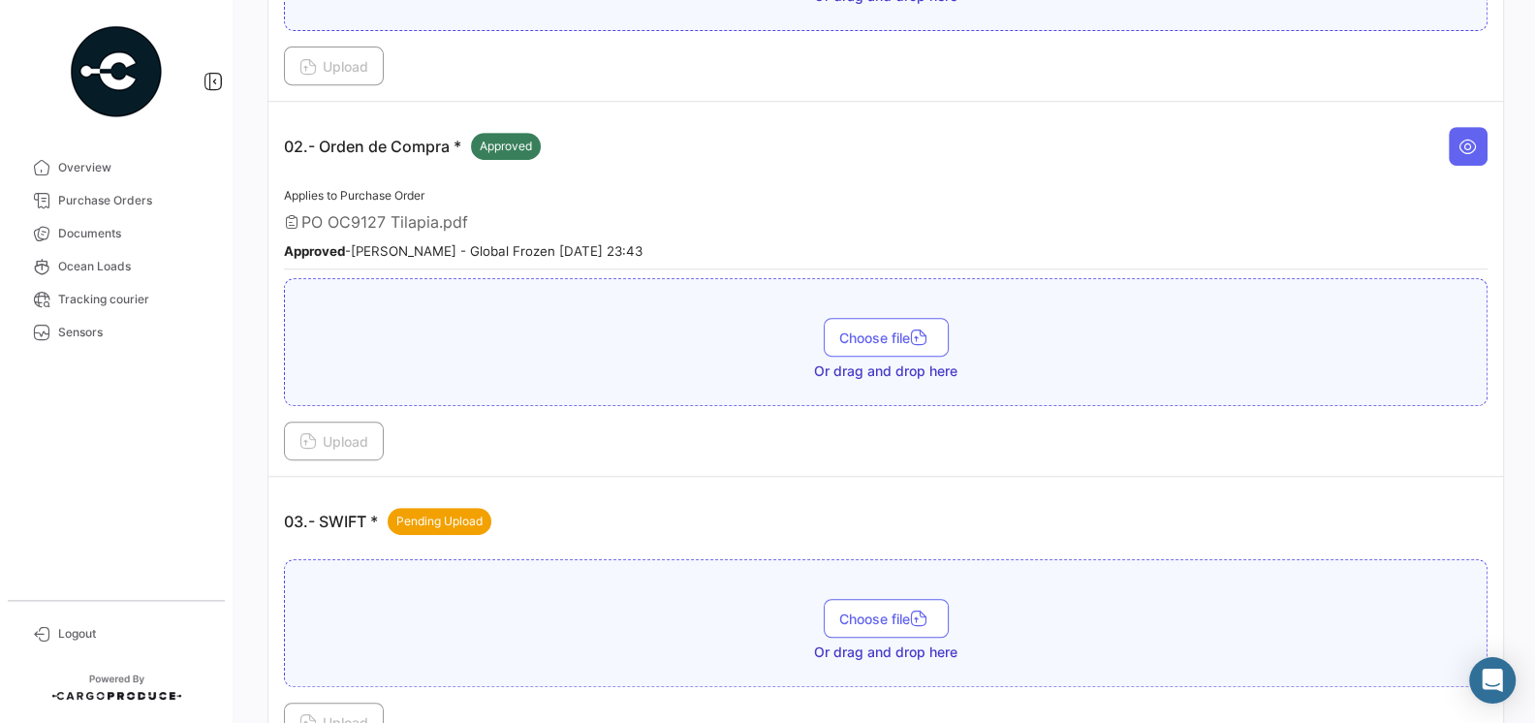
scroll to position [674, 0]
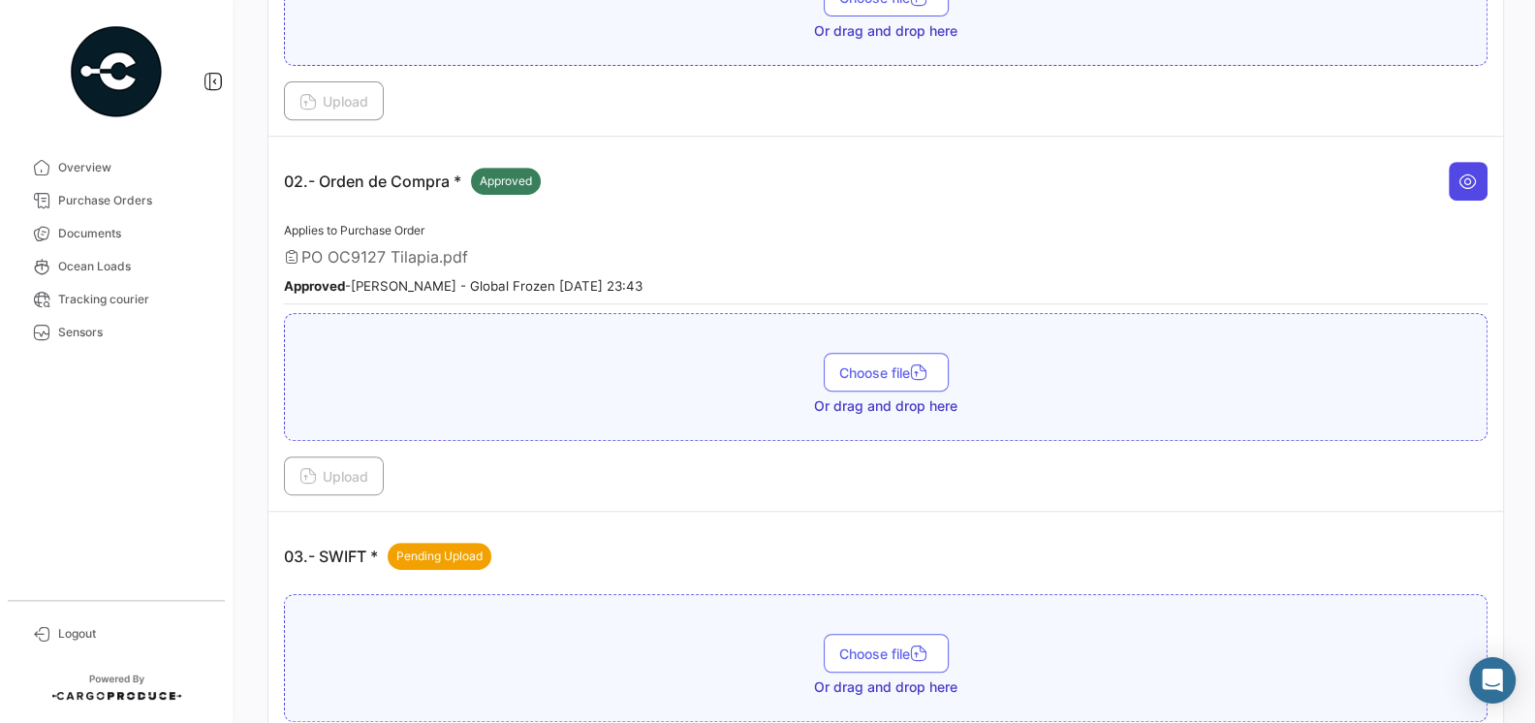
click at [1478, 180] on button at bounding box center [1468, 181] width 39 height 39
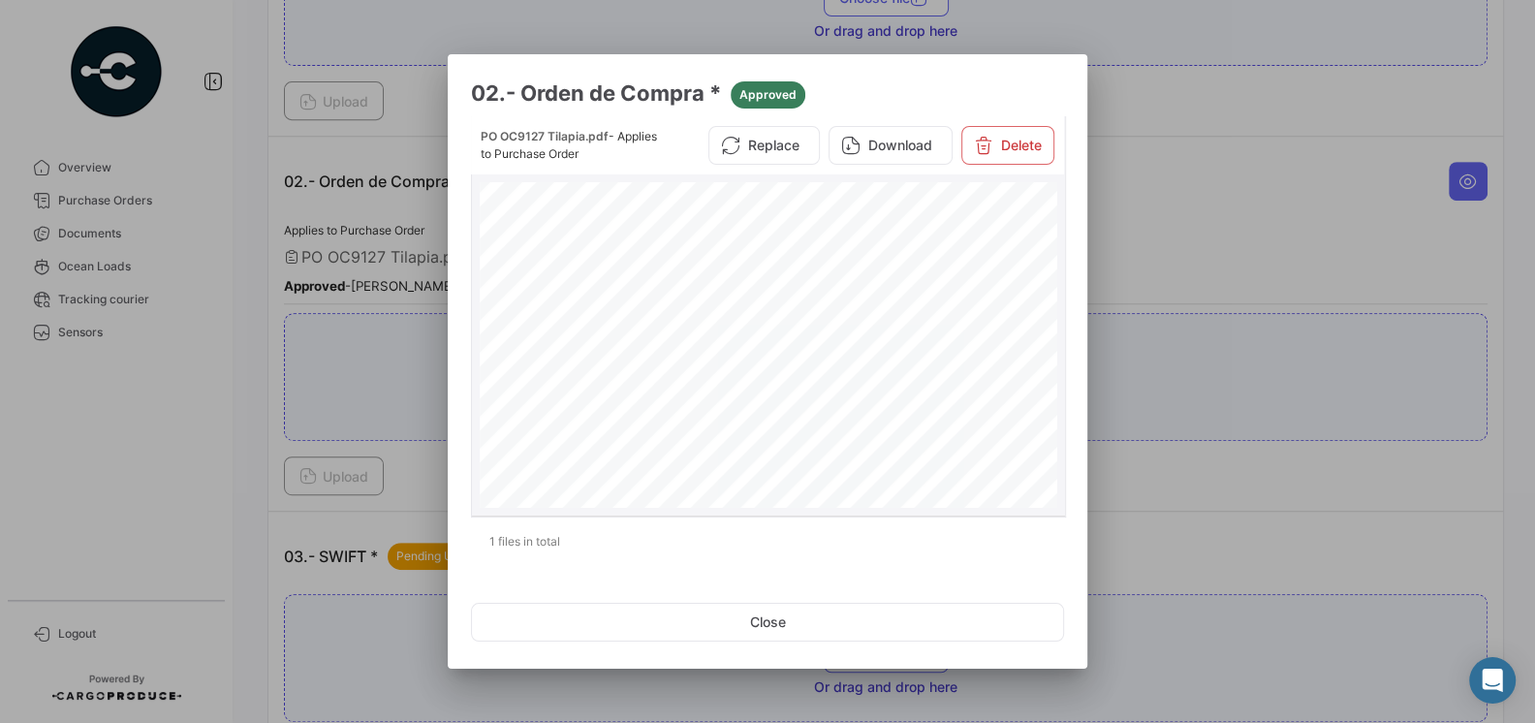
scroll to position [78, 0]
click at [1202, 515] on div at bounding box center [767, 361] width 1535 height 723
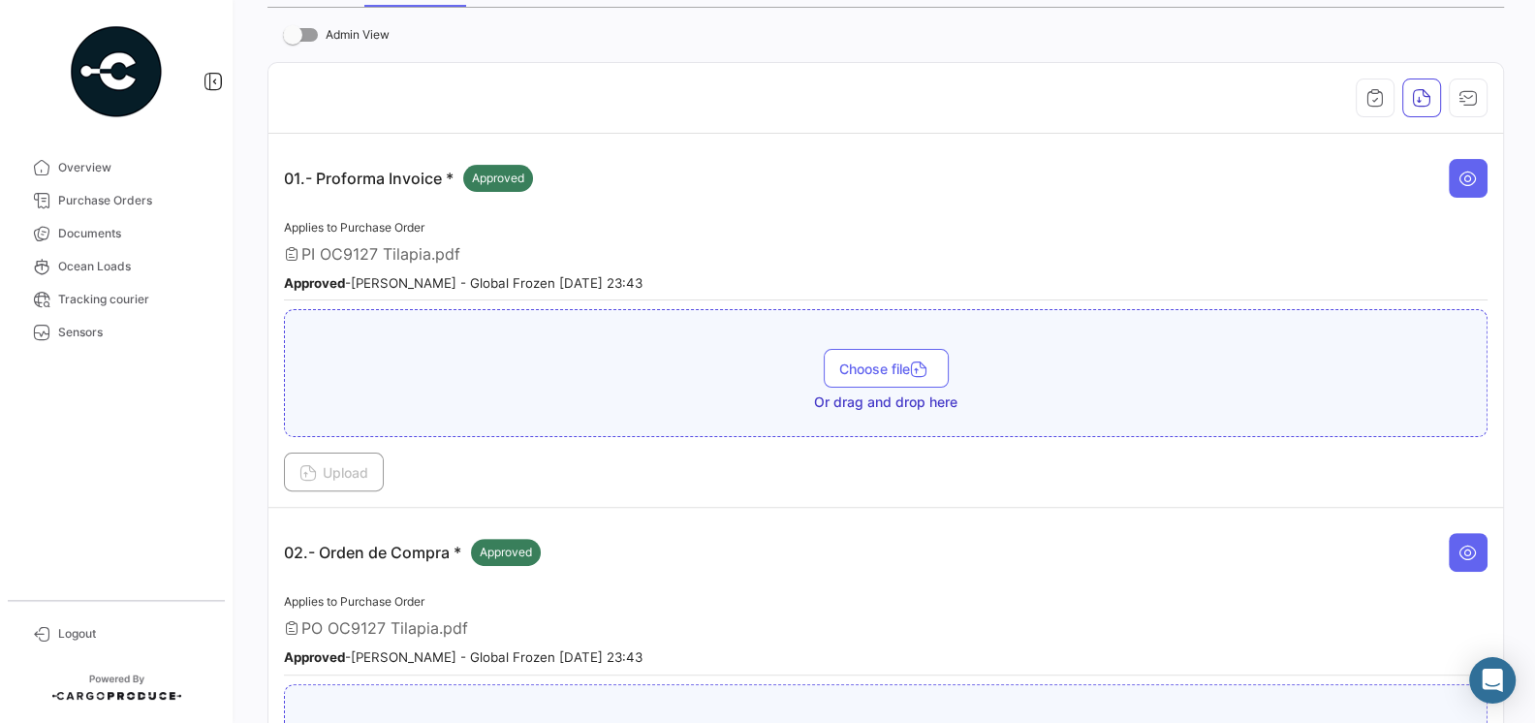
scroll to position [0, 0]
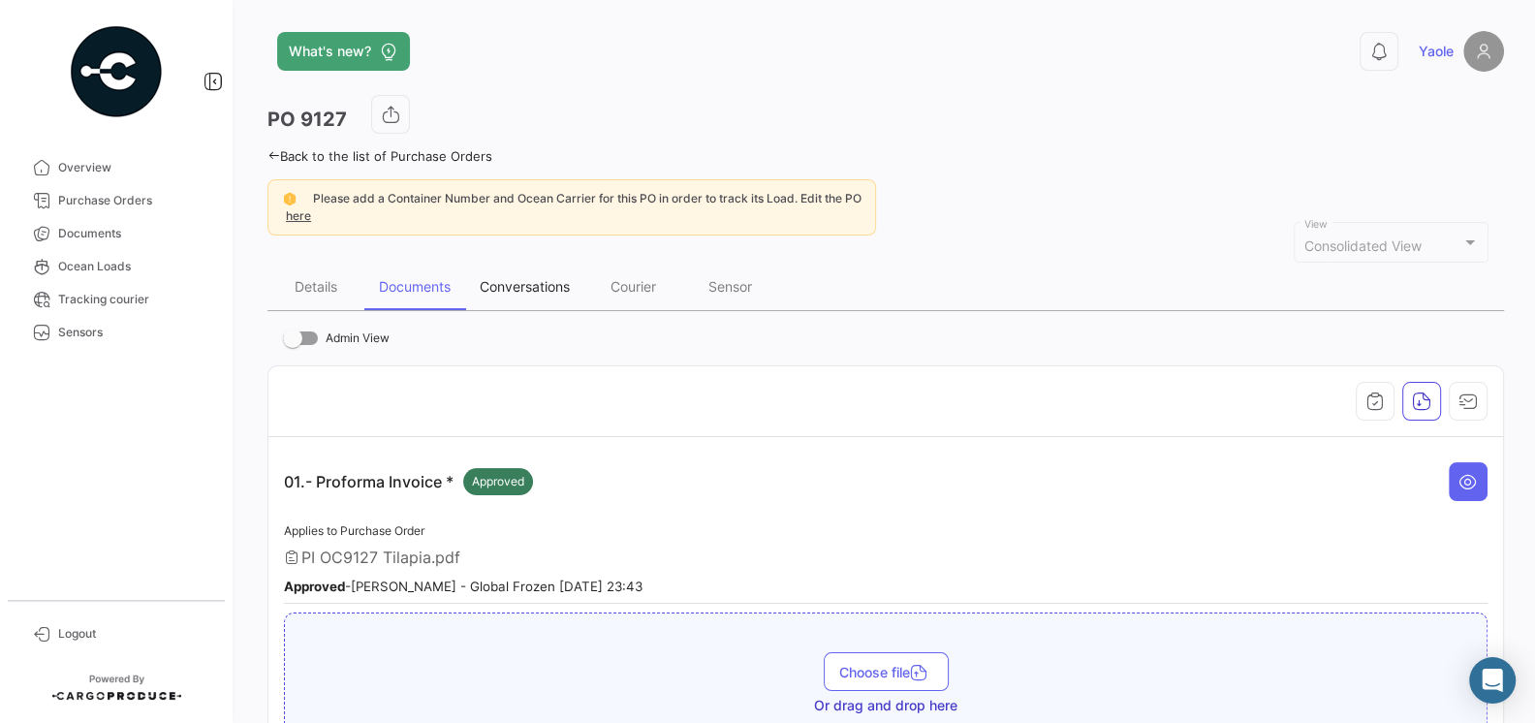
click at [529, 284] on div "Conversations" at bounding box center [525, 286] width 90 height 16
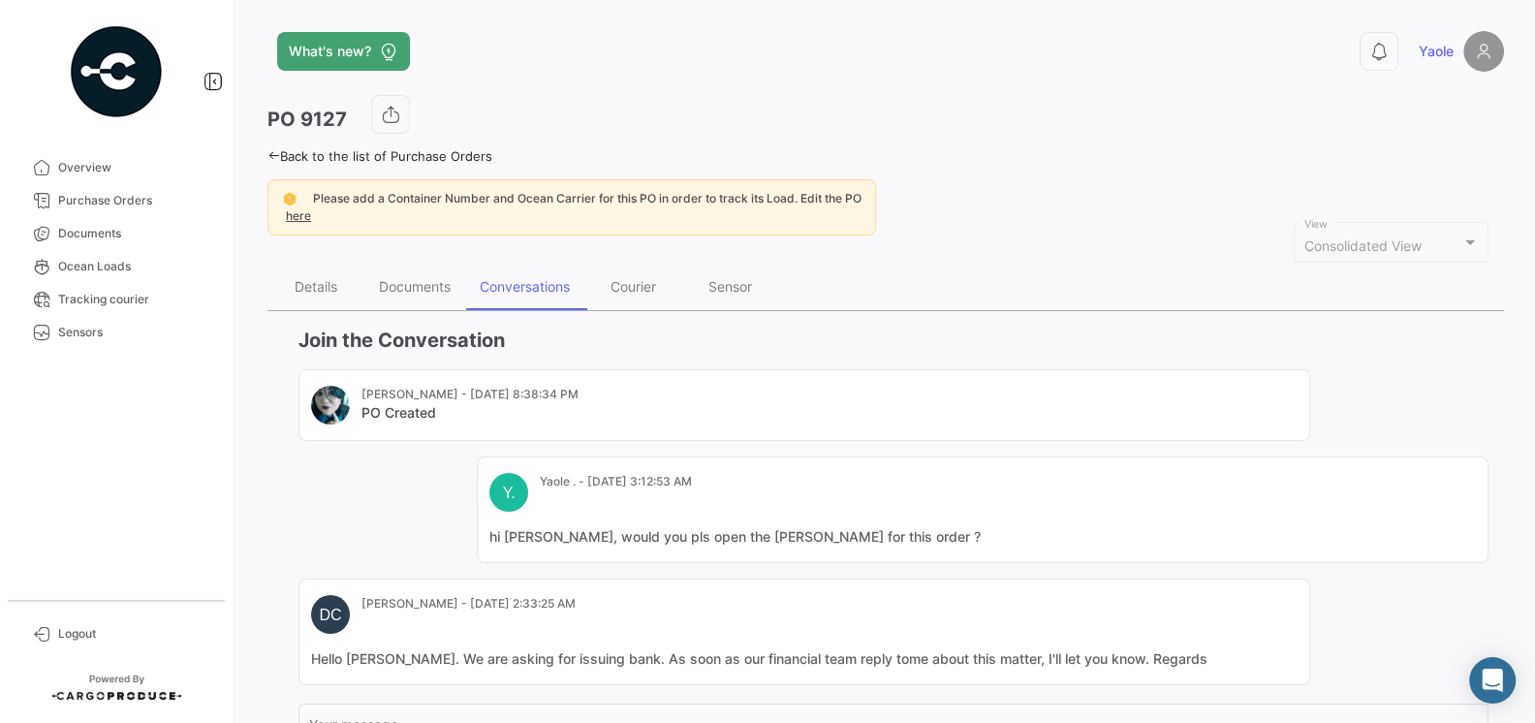
scroll to position [221, 0]
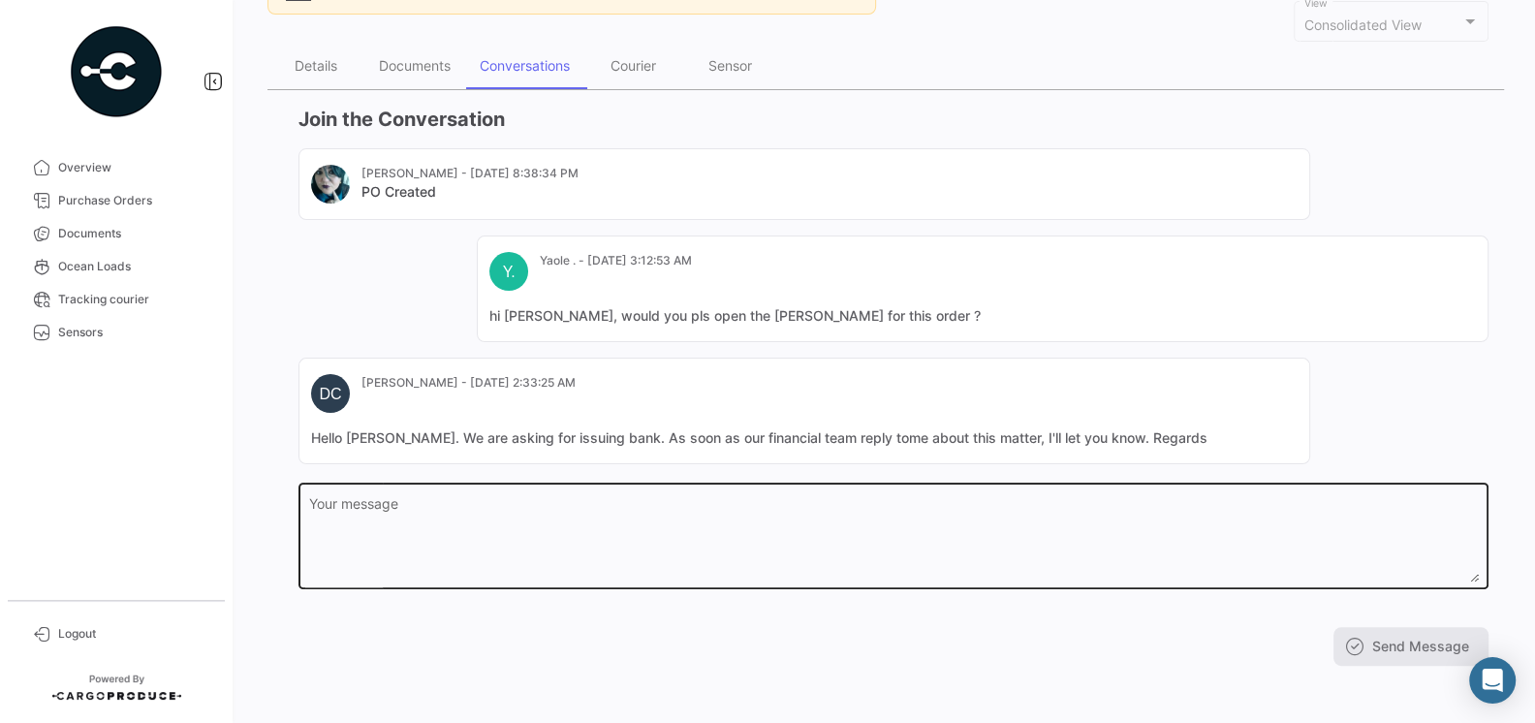
click at [553, 516] on textarea "Your message" at bounding box center [894, 539] width 1170 height 85
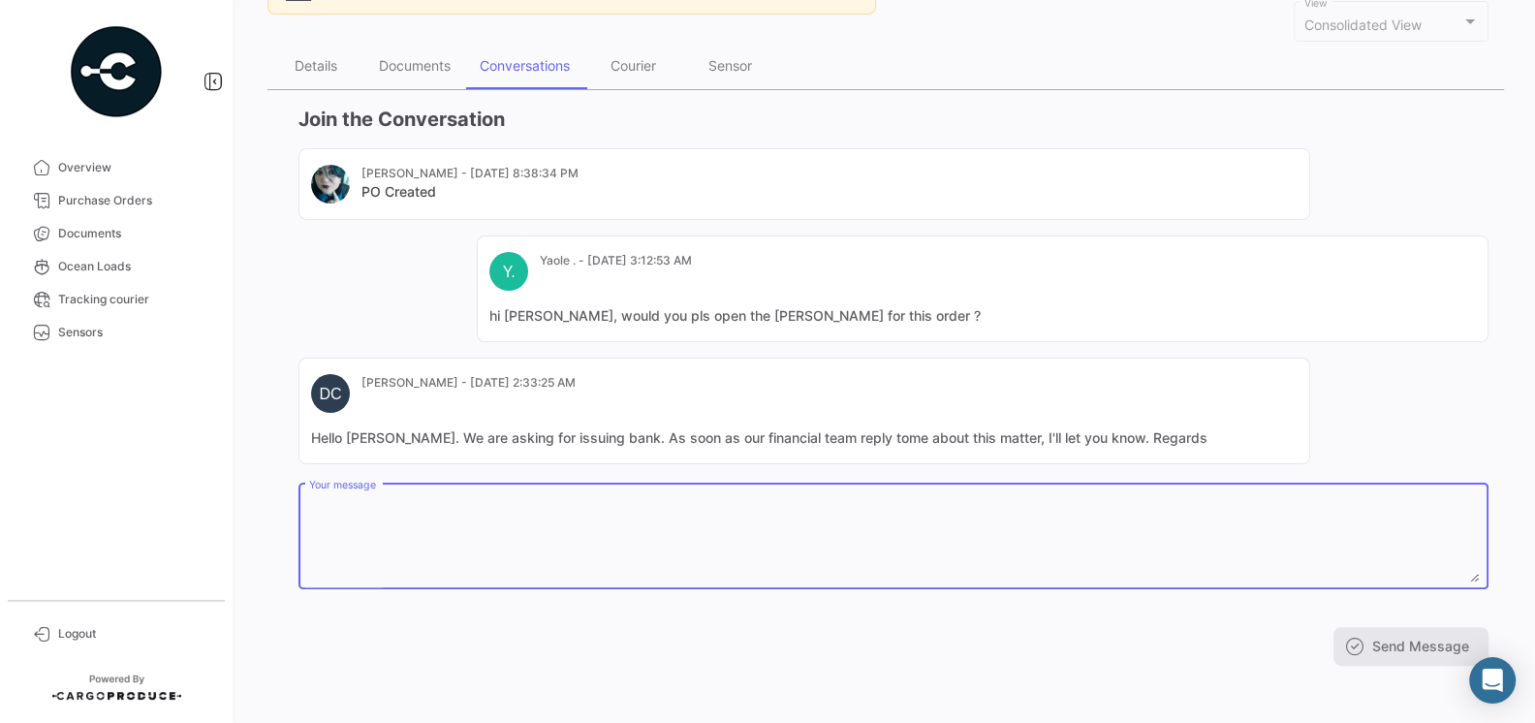
click at [312, 262] on div "[PERSON_NAME] - [DATE] 8:38:34 PM PO Created Y. Yaole . - [DATE] 3:12:53 AM hi …" at bounding box center [893, 306] width 1190 height 316
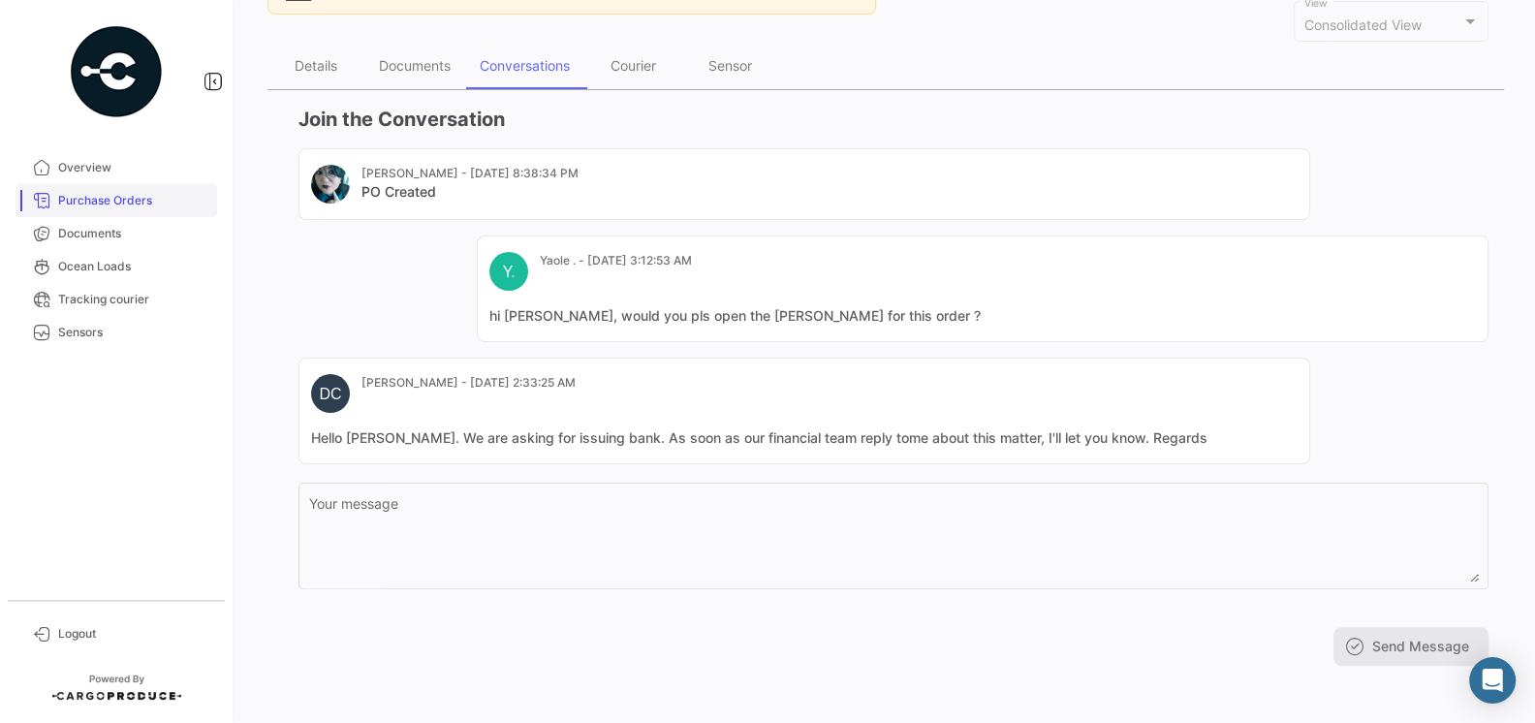
click at [120, 190] on link "Purchase Orders" at bounding box center [117, 200] width 202 height 33
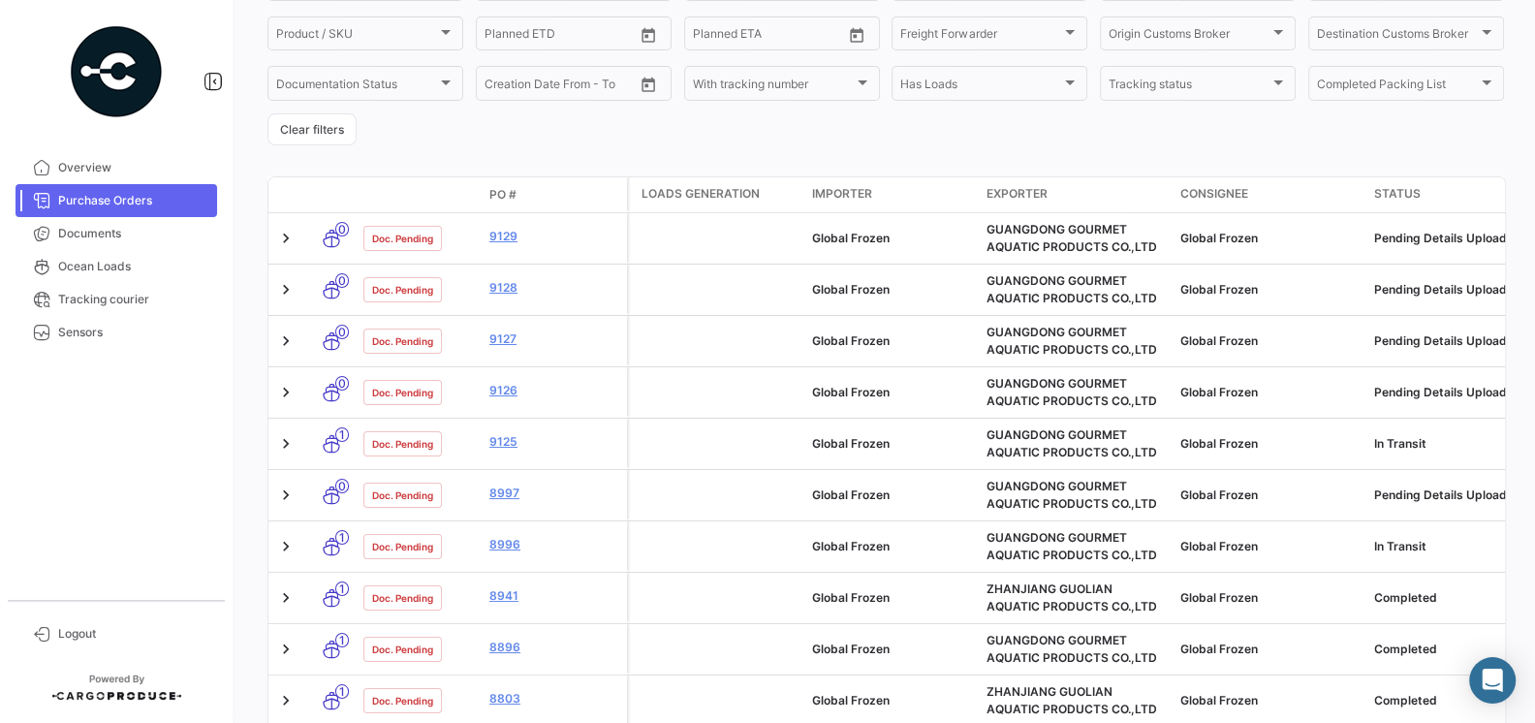
scroll to position [267, 0]
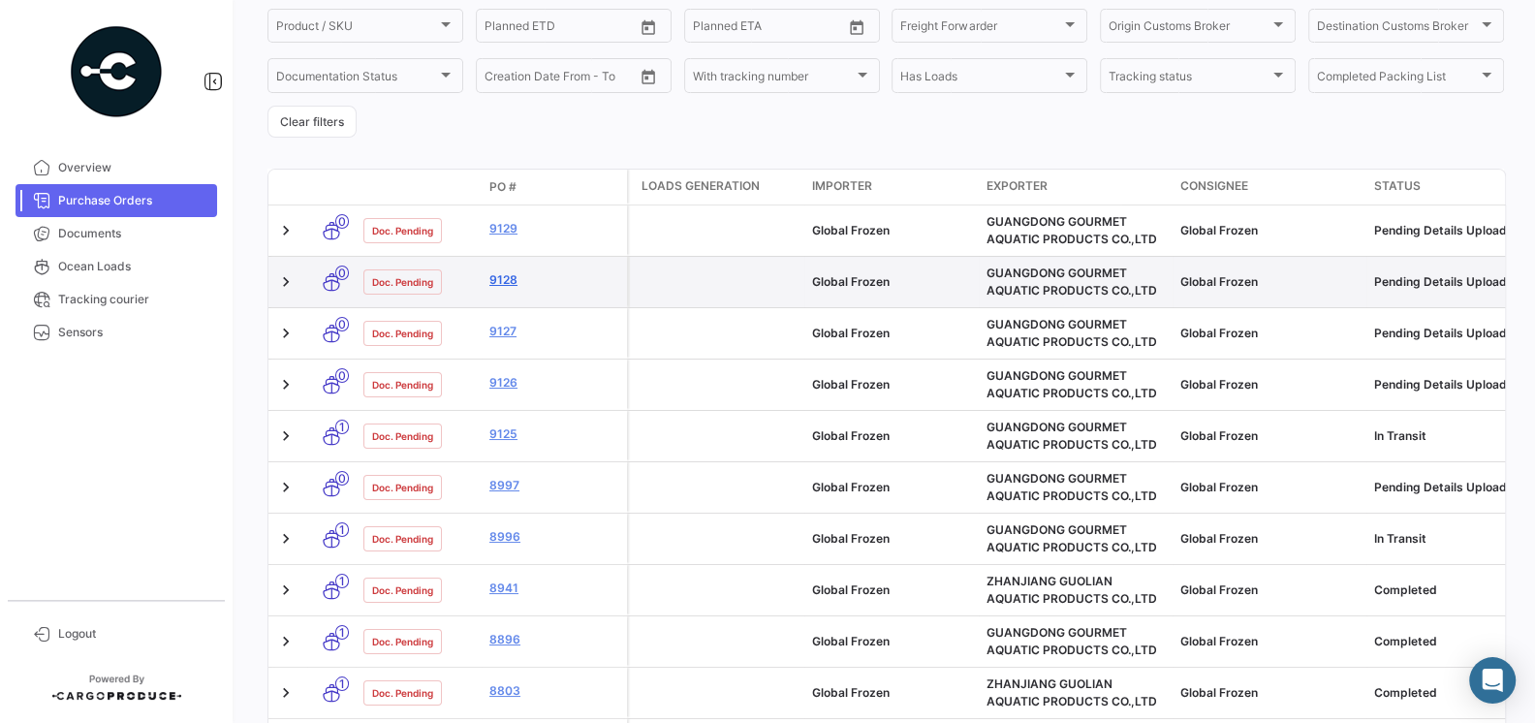
click at [507, 279] on link "9128" at bounding box center [554, 279] width 130 height 17
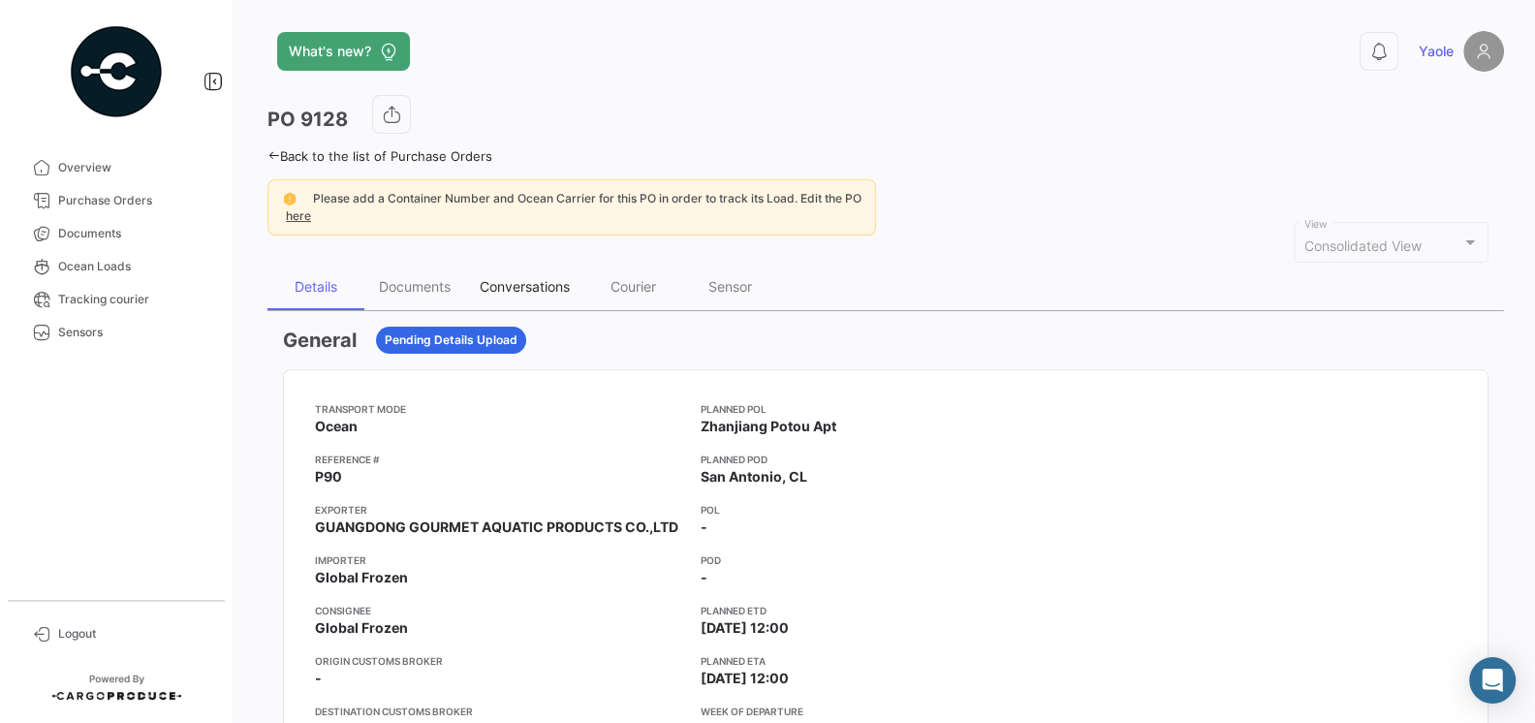
click at [557, 280] on div "Conversations" at bounding box center [525, 286] width 90 height 16
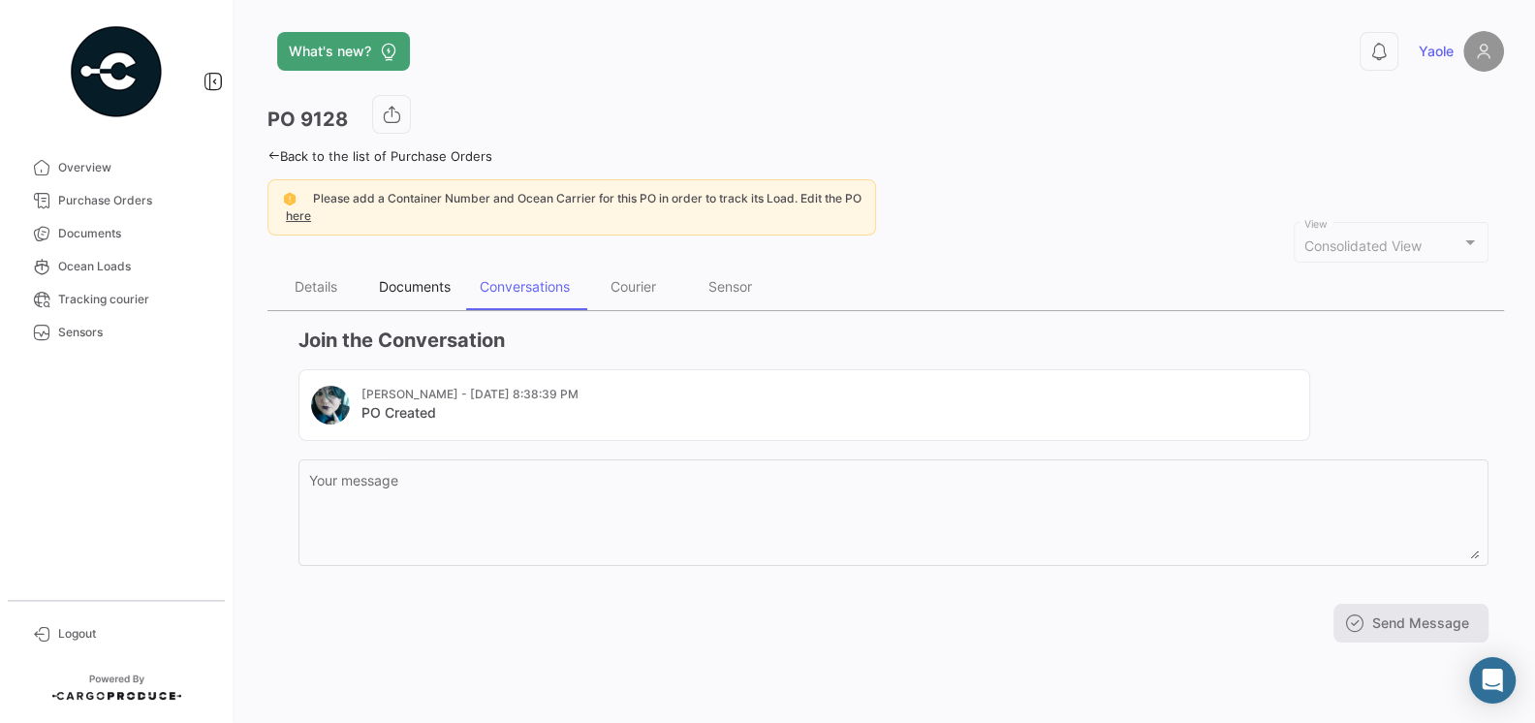
click at [403, 280] on div "Documents" at bounding box center [415, 286] width 72 height 16
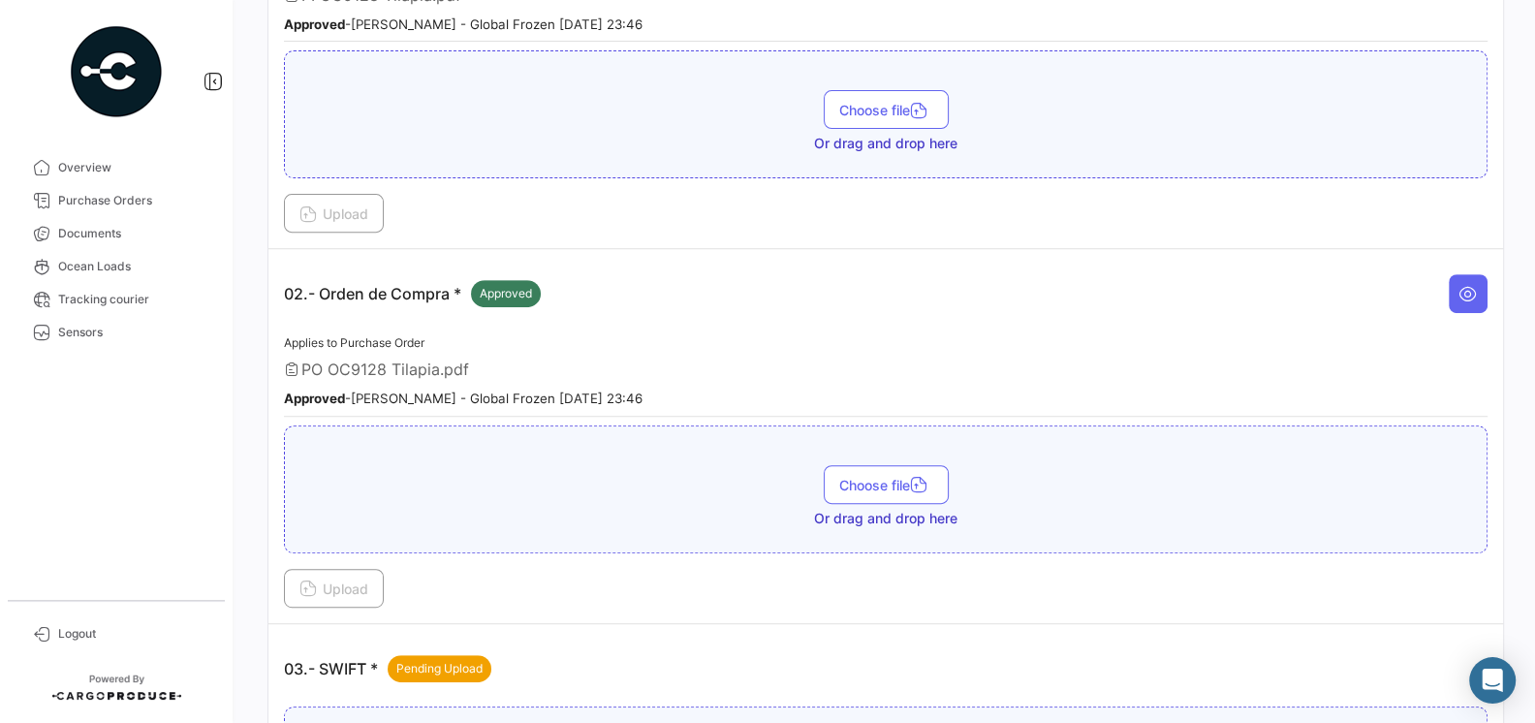
scroll to position [468, 0]
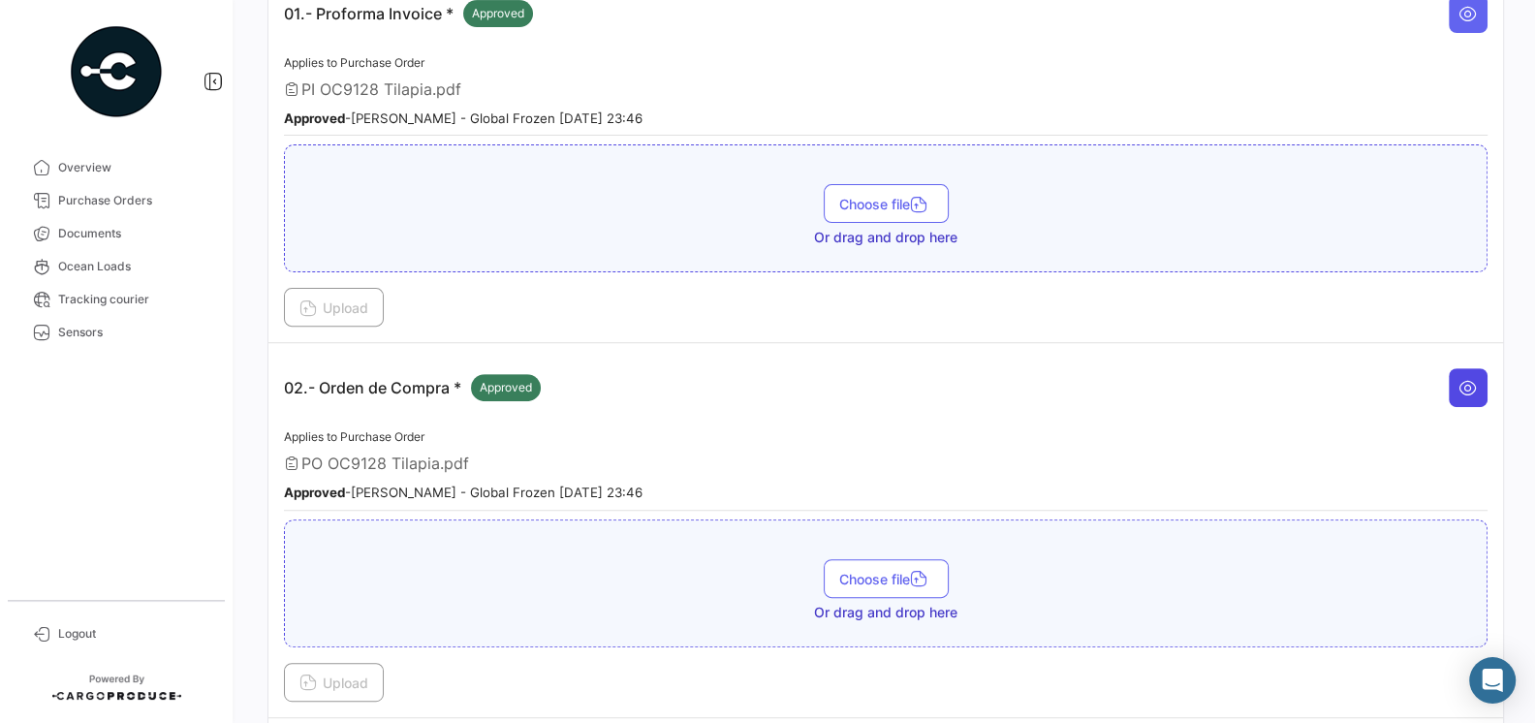
click at [1476, 378] on icon at bounding box center [1467, 387] width 19 height 19
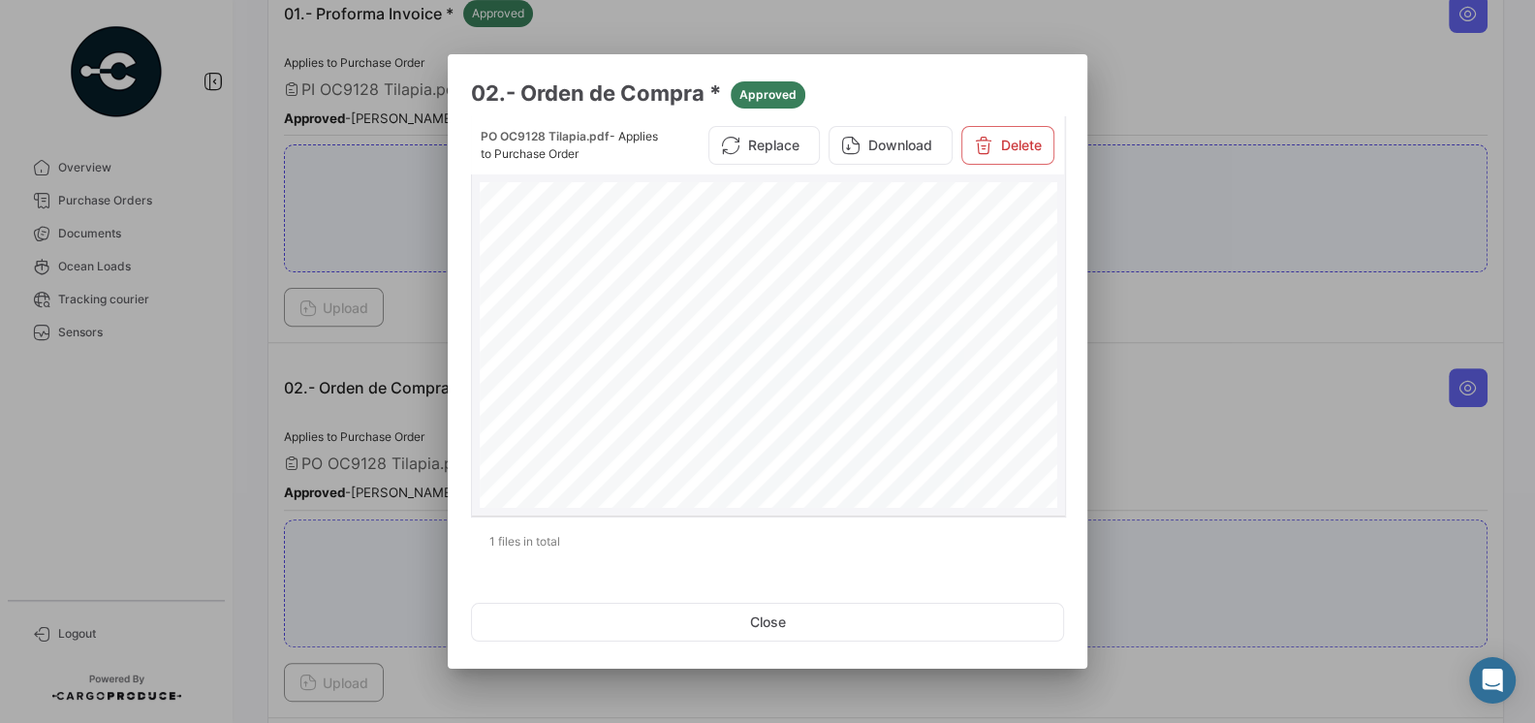
scroll to position [53, 0]
click at [753, 629] on button "Close" at bounding box center [767, 622] width 593 height 39
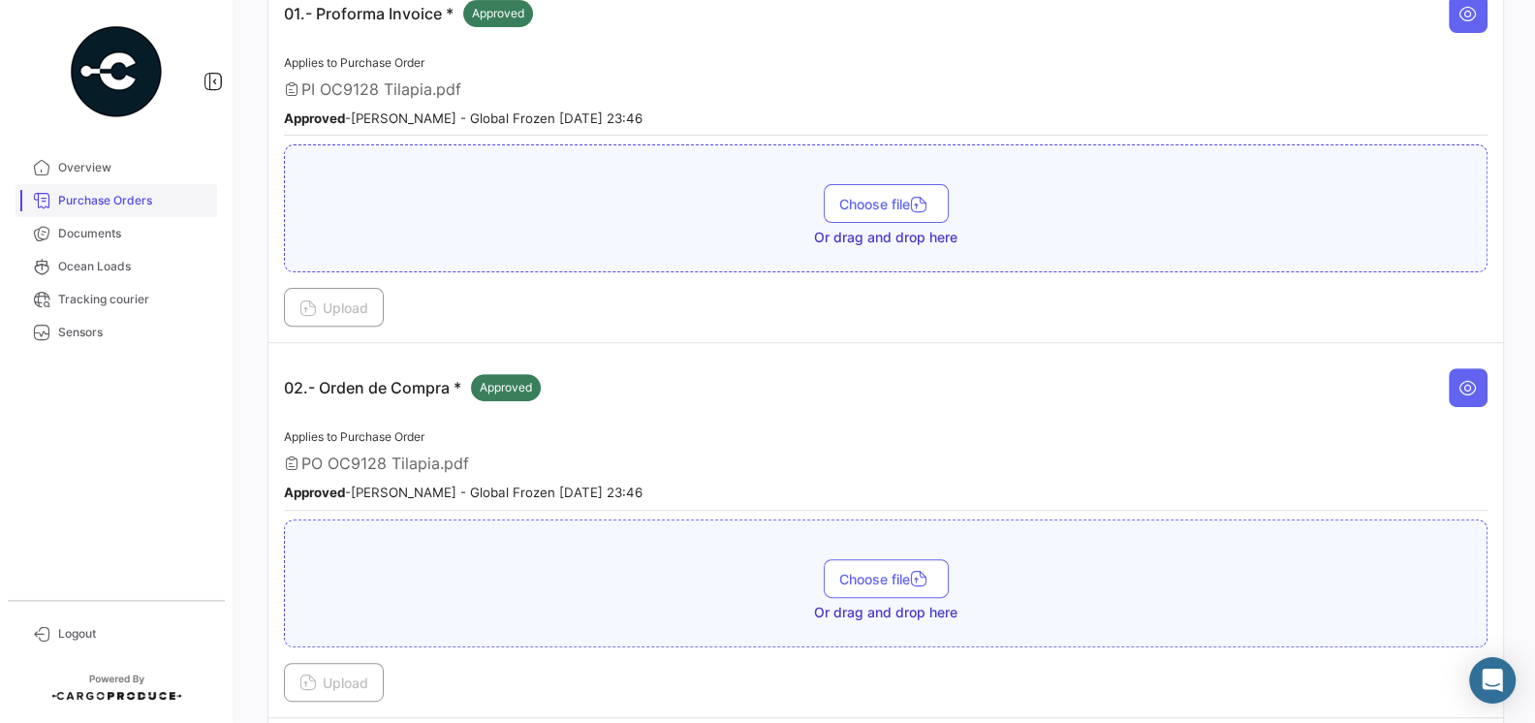
click at [79, 210] on link "Purchase Orders" at bounding box center [117, 200] width 202 height 33
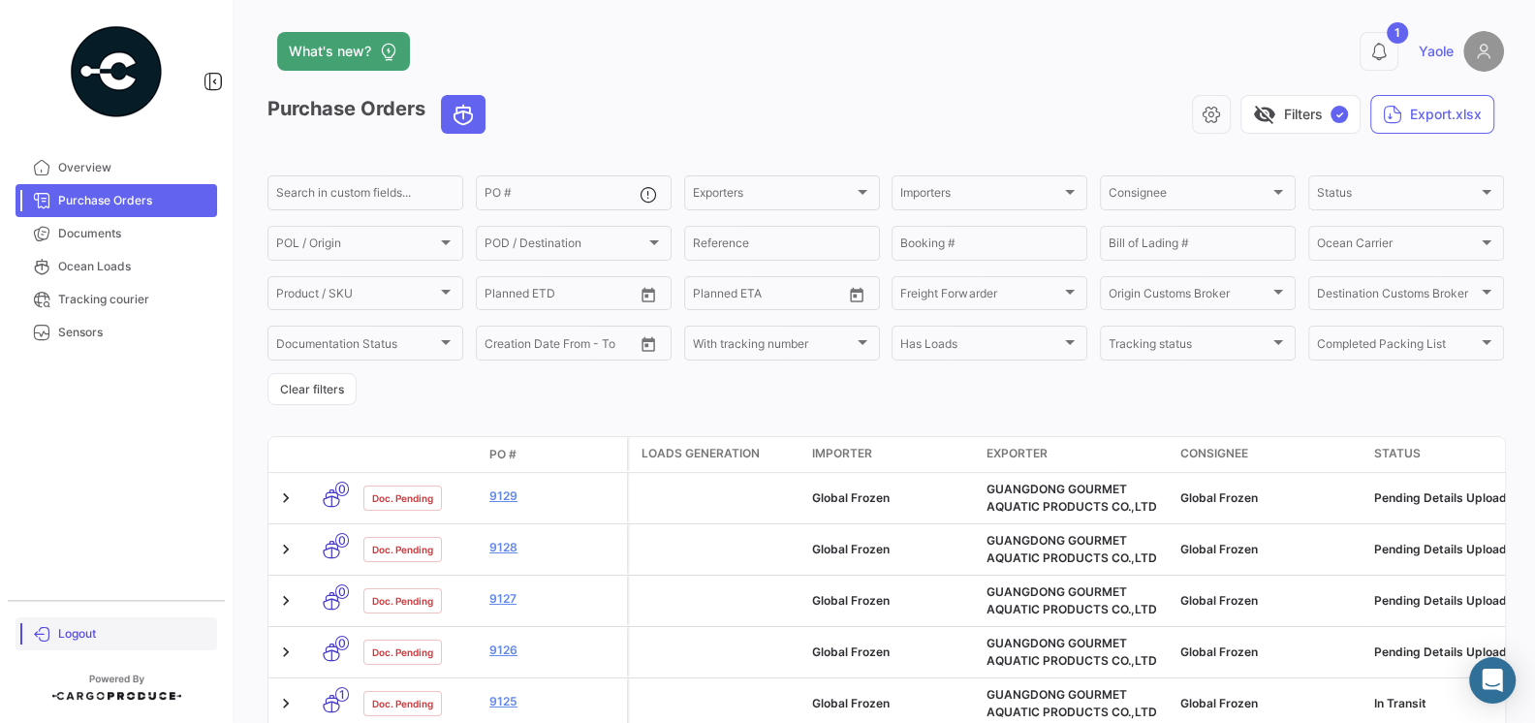
click at [80, 619] on link "Logout" at bounding box center [117, 633] width 202 height 33
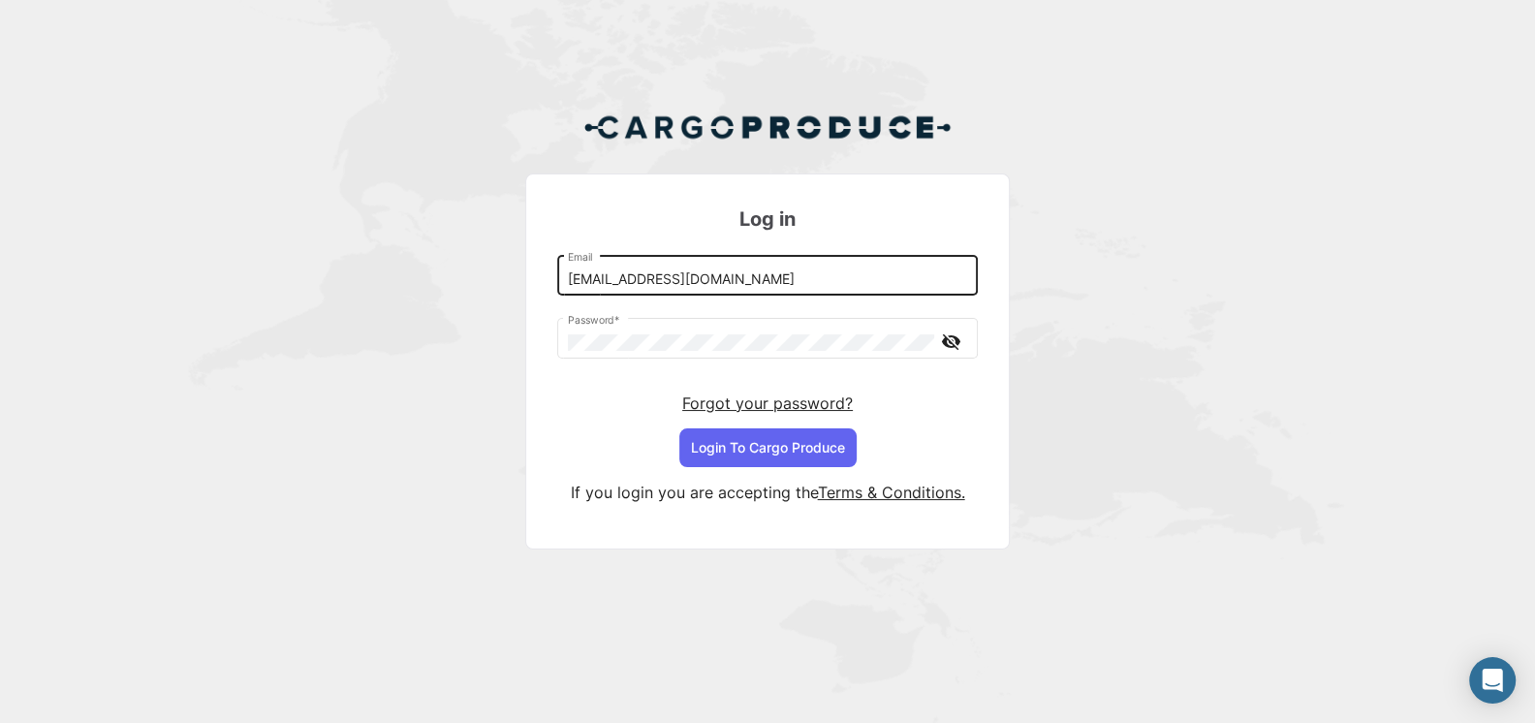
click at [744, 286] on input "[EMAIL_ADDRESS][DOMAIN_NAME]" at bounding box center [768, 279] width 400 height 16
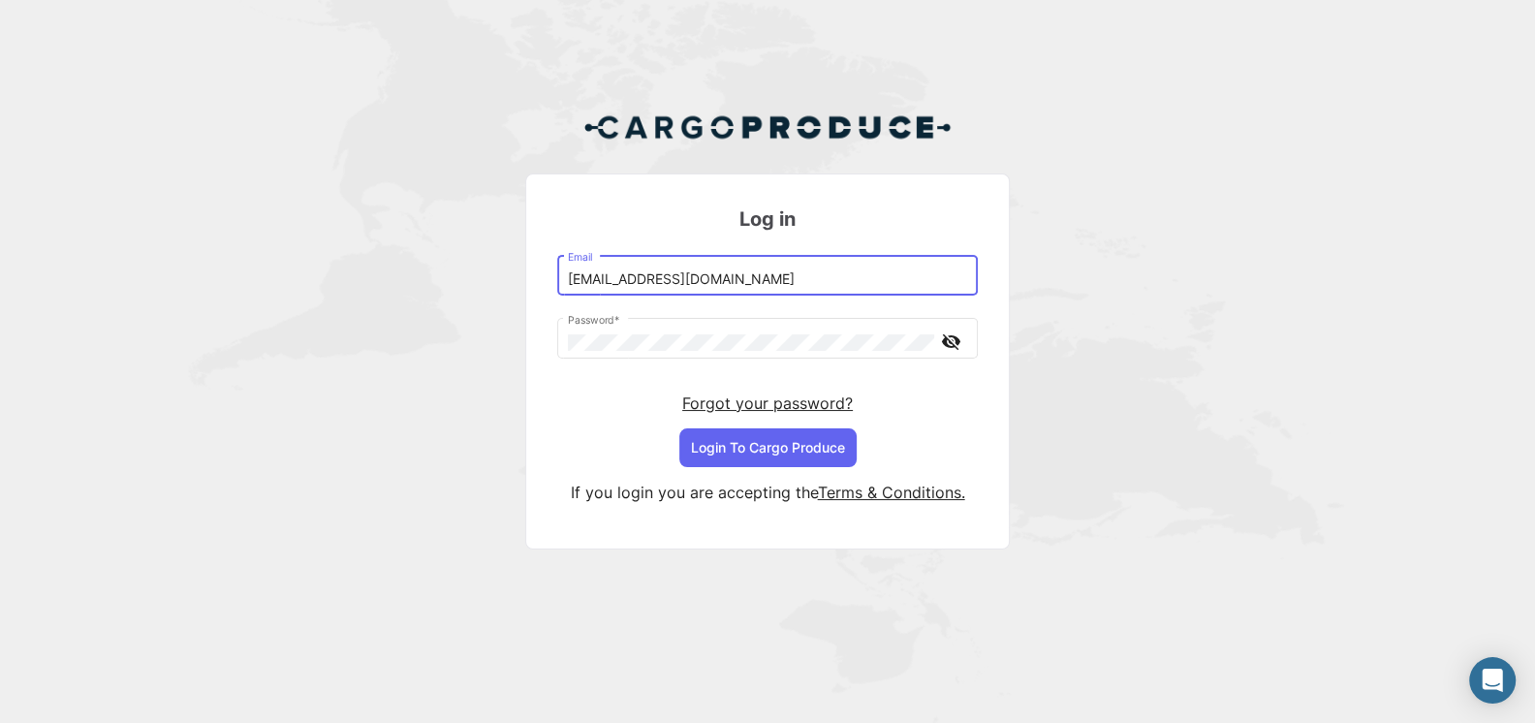
type input "[EMAIL_ADDRESS][DOMAIN_NAME]"
click at [757, 447] on button "Login To Cargo Produce" at bounding box center [767, 447] width 177 height 39
